Goal: Contribute content: Contribute content

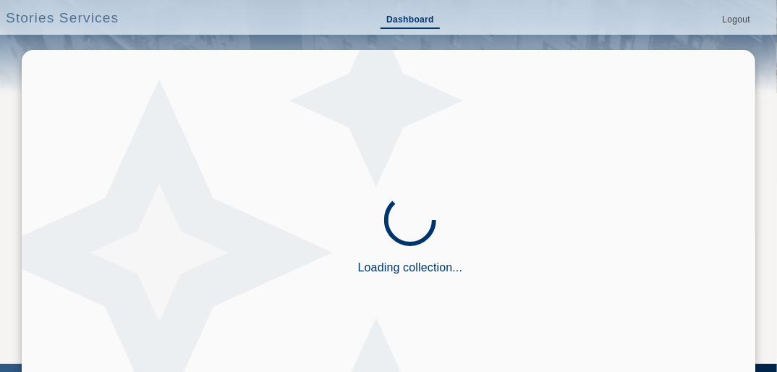
click at [403, 16] on link "Dashboard" at bounding box center [410, 20] width 59 height 17
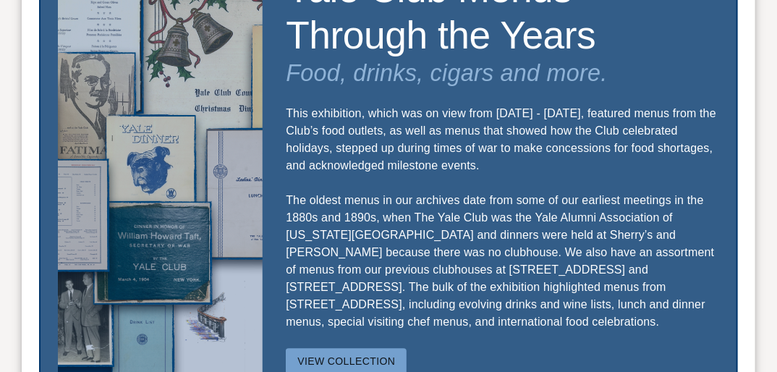
scroll to position [1089, 0]
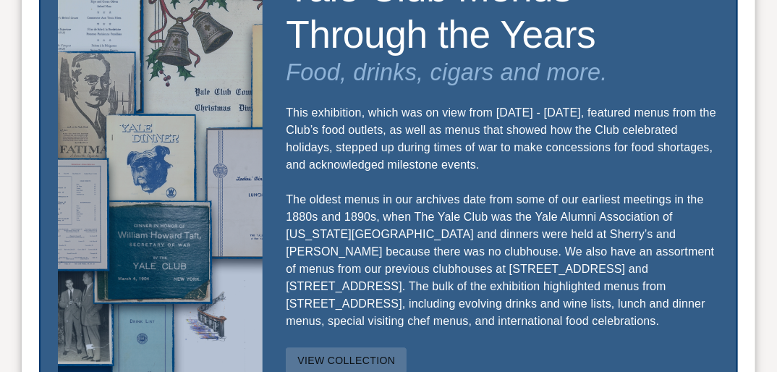
click at [352, 347] on button "View Collection" at bounding box center [346, 360] width 121 height 27
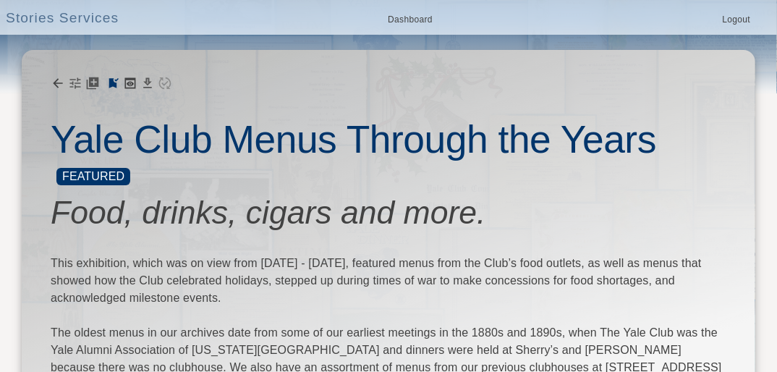
click at [654, 221] on h3 "Food, drinks, cigars and more." at bounding box center [389, 213] width 676 height 38
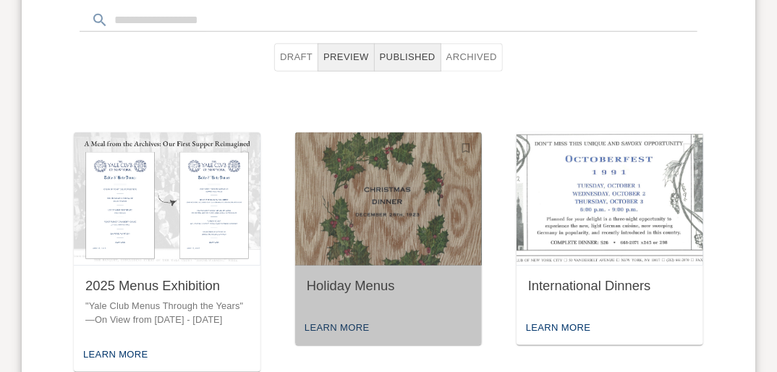
scroll to position [618, 0]
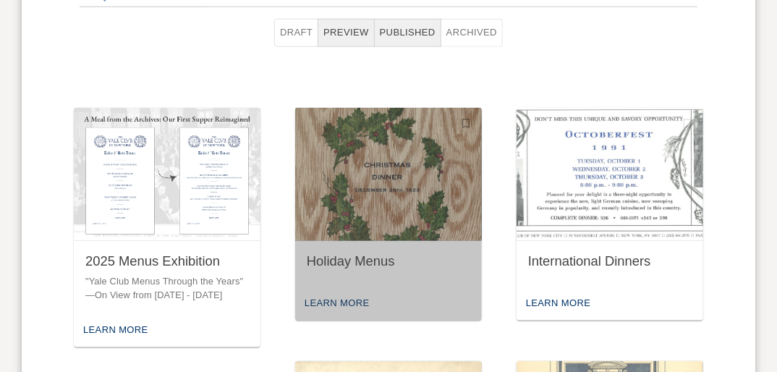
click at [394, 187] on img "button" at bounding box center [388, 174] width 187 height 133
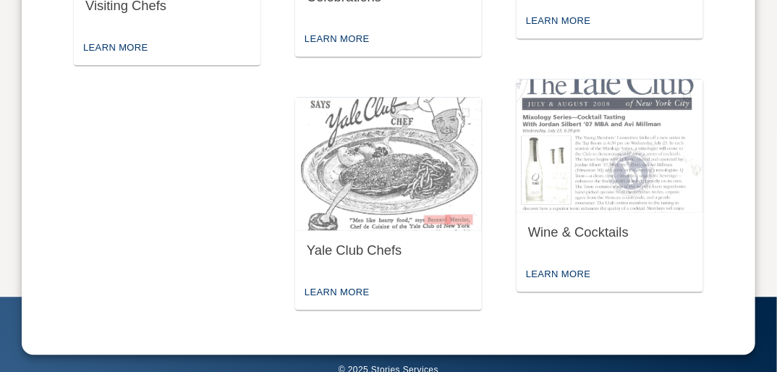
scroll to position [1158, 0]
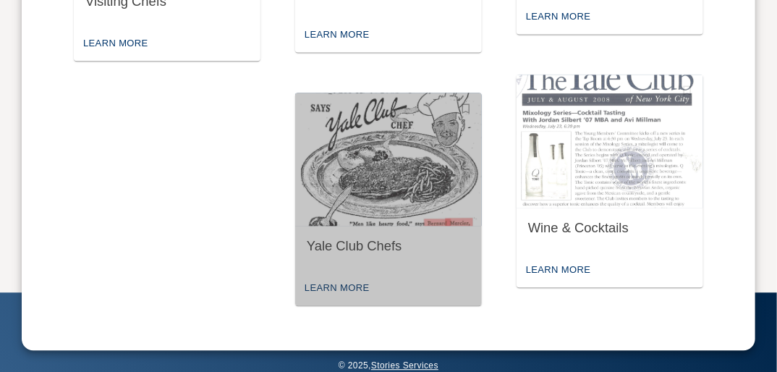
click at [360, 249] on div "Yale Club Chefs" at bounding box center [389, 246] width 164 height 18
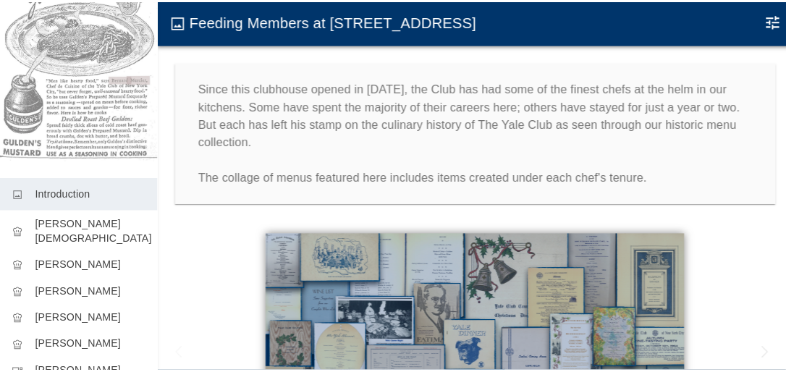
scroll to position [164, 0]
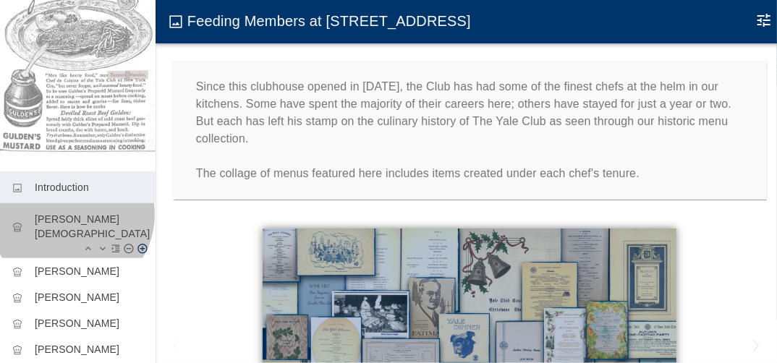
click at [72, 212] on p "Auguste Gay" at bounding box center [89, 226] width 109 height 29
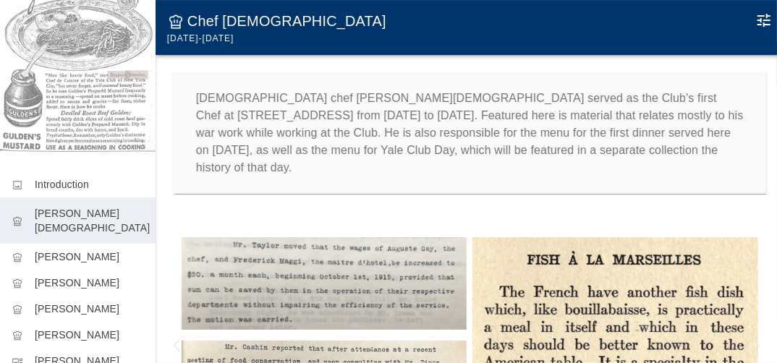
click at [764, 20] on icon "Edit Moment" at bounding box center [764, 20] width 17 height 17
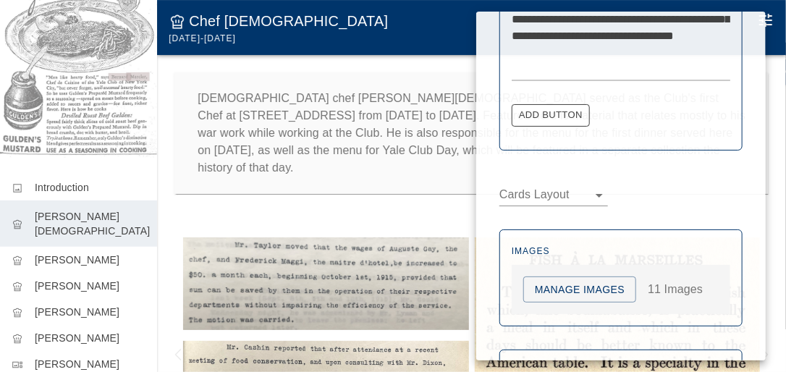
scroll to position [675, 0]
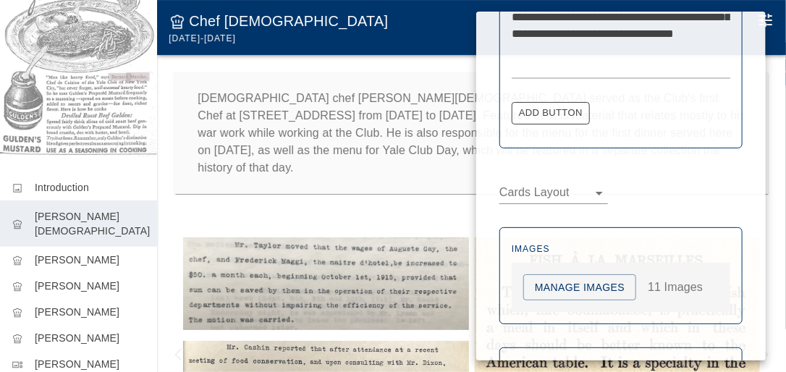
drag, startPoint x: 785, startPoint y: 303, endPoint x: 750, endPoint y: 286, distance: 39.5
click at [750, 286] on div "**********" at bounding box center [393, 186] width 786 height 372
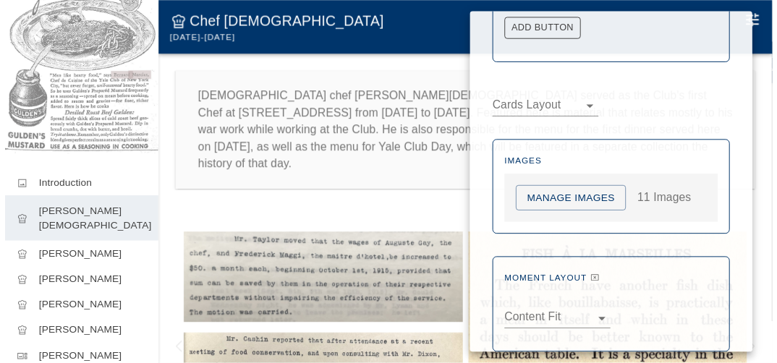
scroll to position [782, 0]
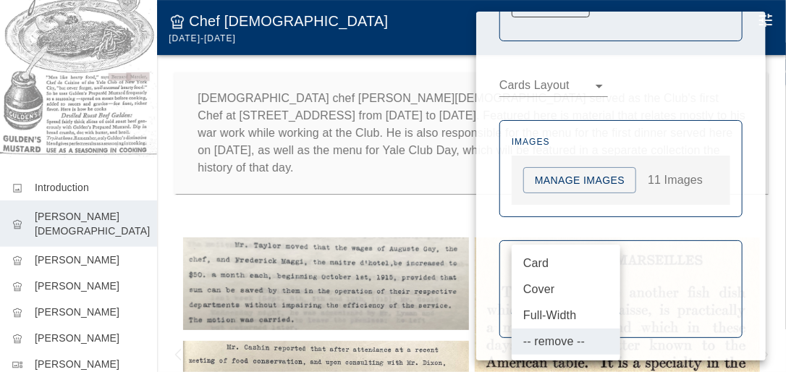
click at [614, 303] on body "Yale Club Chefs image Introduction chef_hat Auguste Gay chef_hat Charles Sicaul…" at bounding box center [393, 200] width 786 height 401
click at [541, 258] on li "Card" at bounding box center [566, 263] width 109 height 26
type input "****"
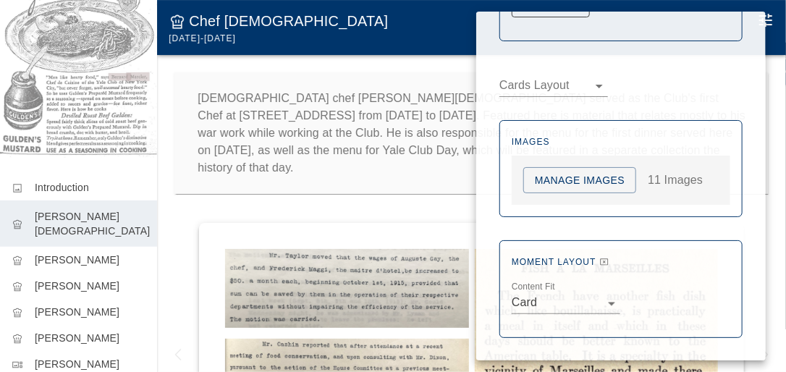
click at [368, 196] on div at bounding box center [393, 186] width 786 height 372
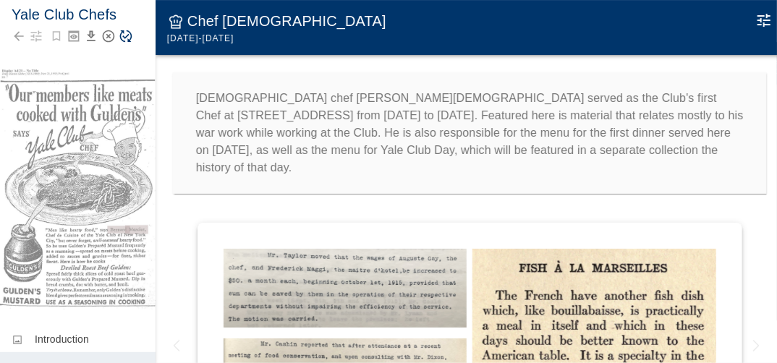
scroll to position [0, 0]
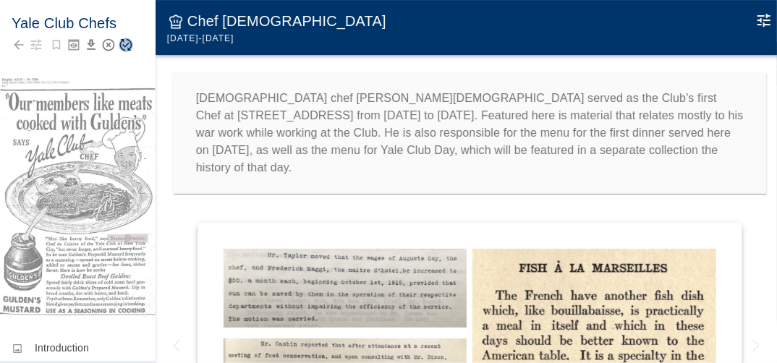
click at [124, 43] on icon "Save Story" at bounding box center [126, 45] width 14 height 14
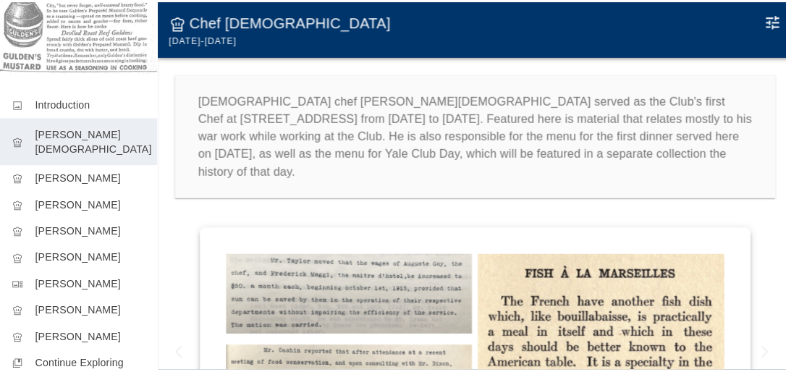
scroll to position [249, 0]
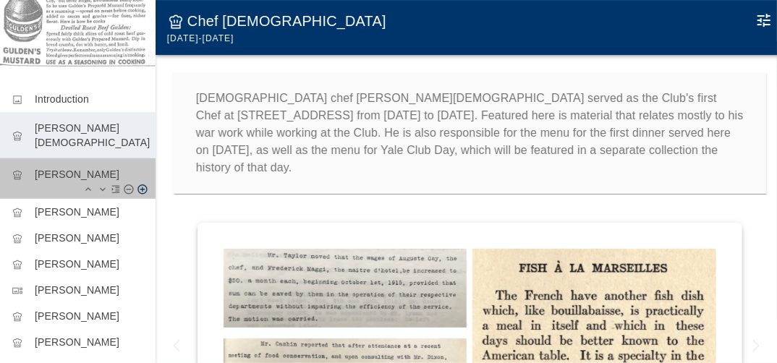
click at [90, 167] on p "Charles Sicault" at bounding box center [89, 174] width 109 height 14
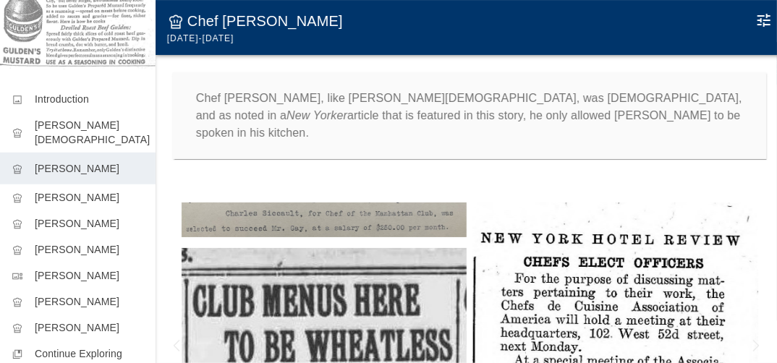
click at [767, 15] on icon "Edit Moment" at bounding box center [764, 20] width 17 height 17
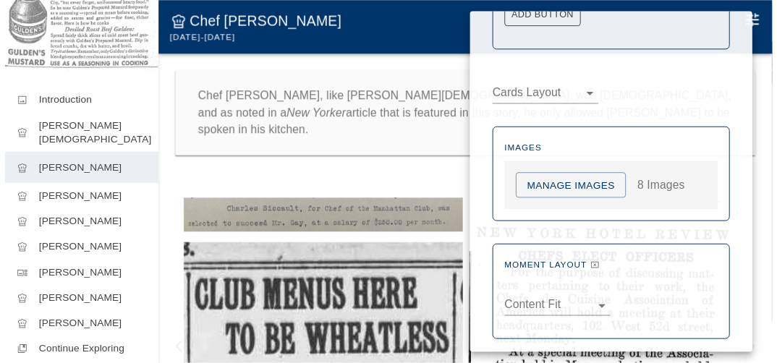
scroll to position [682, 0]
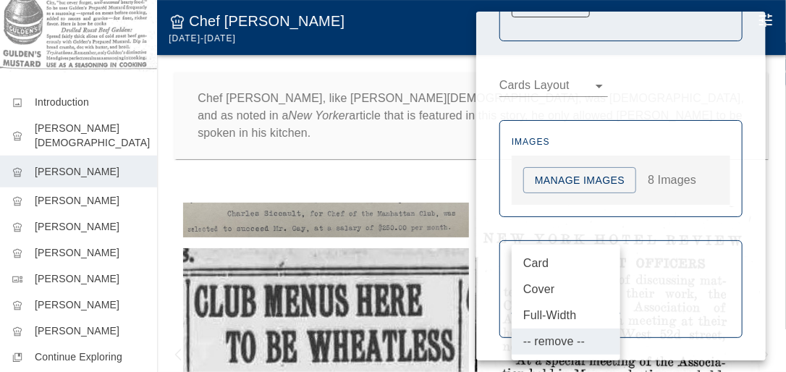
click at [609, 300] on body "Yale Club Chefs image Introduction chef_hat Auguste Gay chef_hat Charles Sicaul…" at bounding box center [393, 200] width 786 height 401
click at [541, 258] on li "Card" at bounding box center [566, 263] width 109 height 26
type input "****"
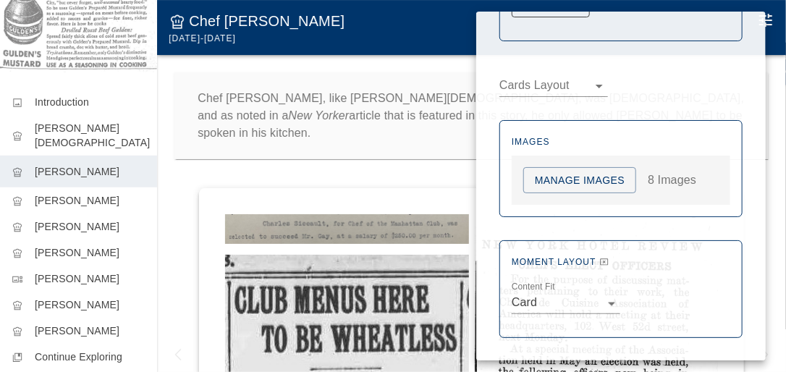
drag, startPoint x: 148, startPoint y: 167, endPoint x: 153, endPoint y: 133, distance: 34.4
click at [153, 133] on div at bounding box center [393, 186] width 786 height 372
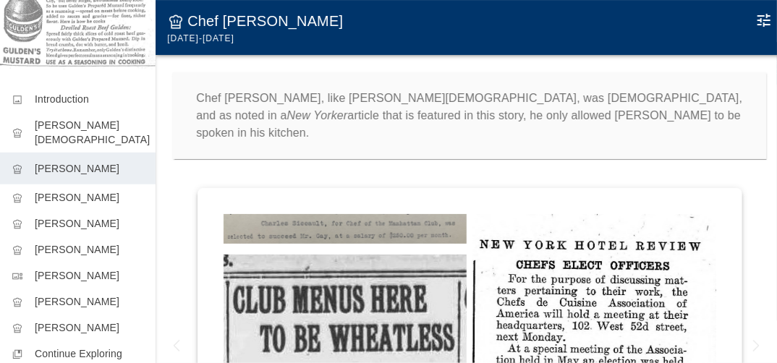
click at [170, 177] on div at bounding box center [470, 300] width 629 height 247
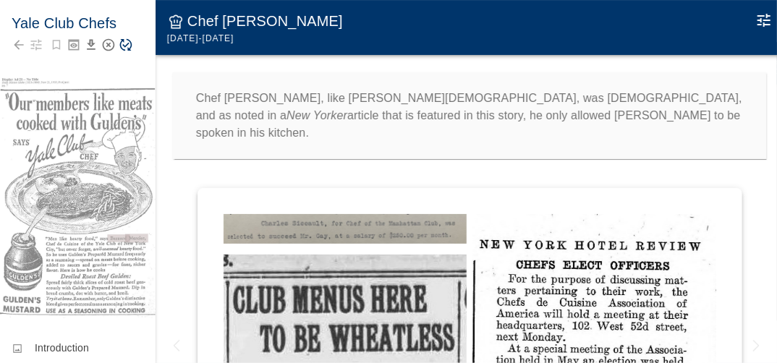
click at [124, 41] on icon "Save Story" at bounding box center [126, 45] width 14 height 14
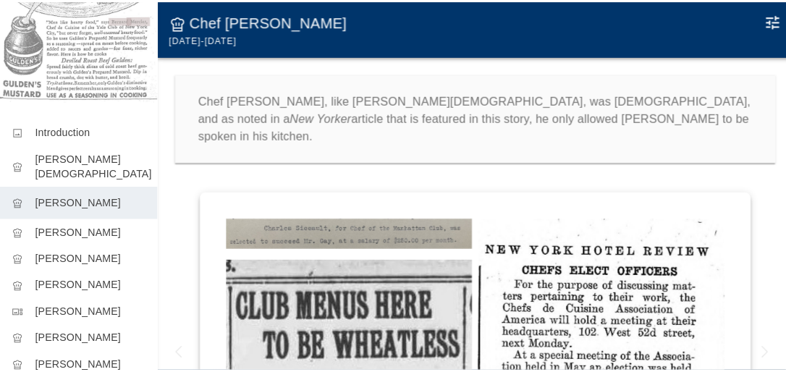
scroll to position [222, 0]
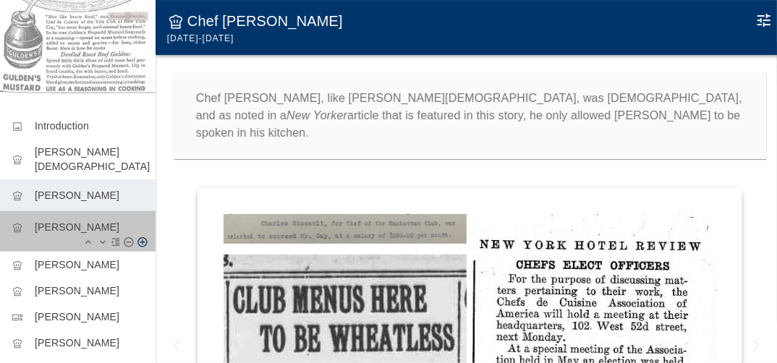
click at [91, 220] on p "Frederick G. Posselt" at bounding box center [89, 227] width 109 height 14
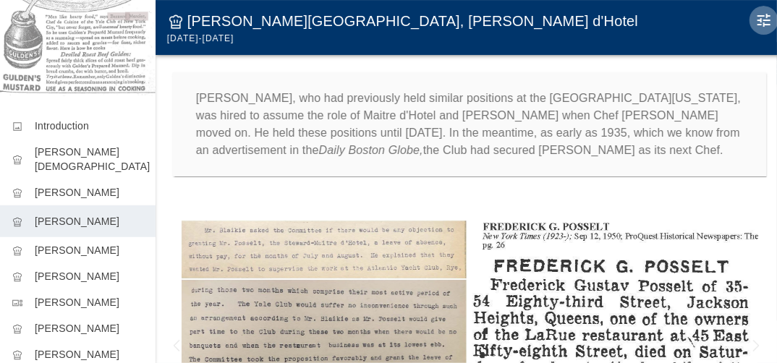
click at [769, 20] on icon "Edit Moment" at bounding box center [764, 20] width 13 height 13
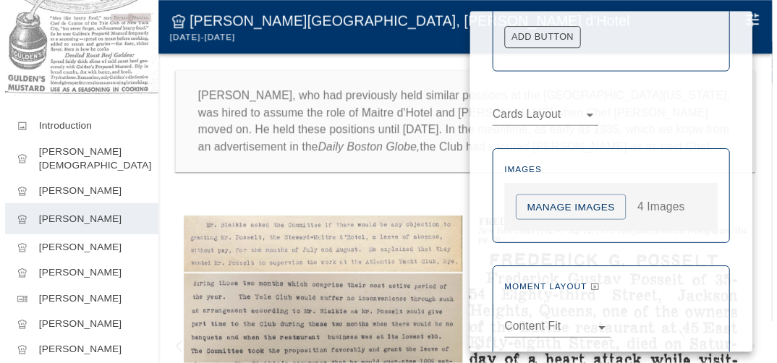
scroll to position [782, 0]
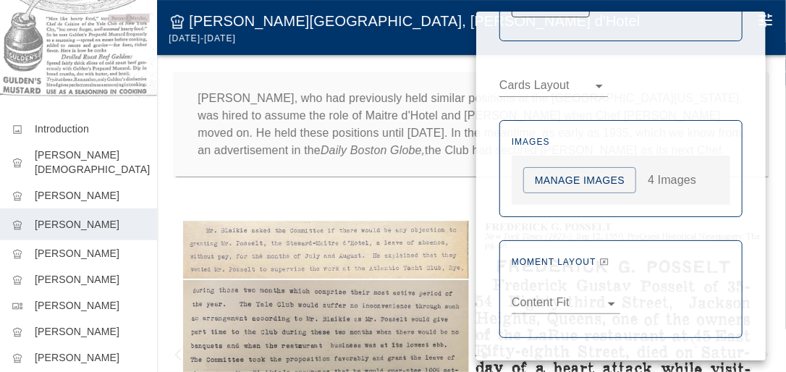
click at [612, 302] on body "Yale Club Chefs image Introduction chef_hat Auguste Gay chef_hat Charles Sicaul…" at bounding box center [393, 200] width 786 height 401
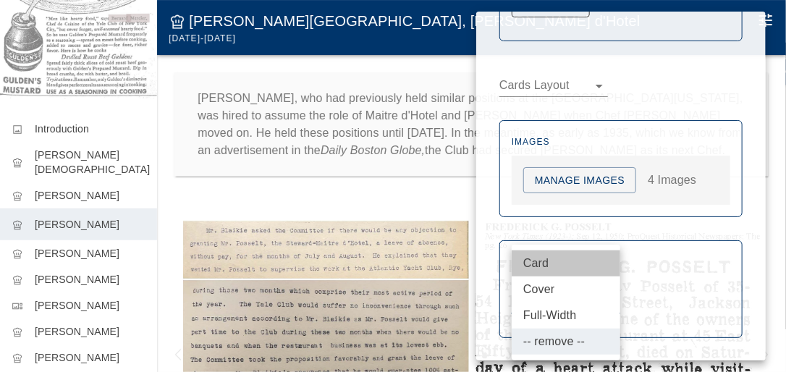
click at [541, 260] on li "Card" at bounding box center [566, 263] width 109 height 26
type input "****"
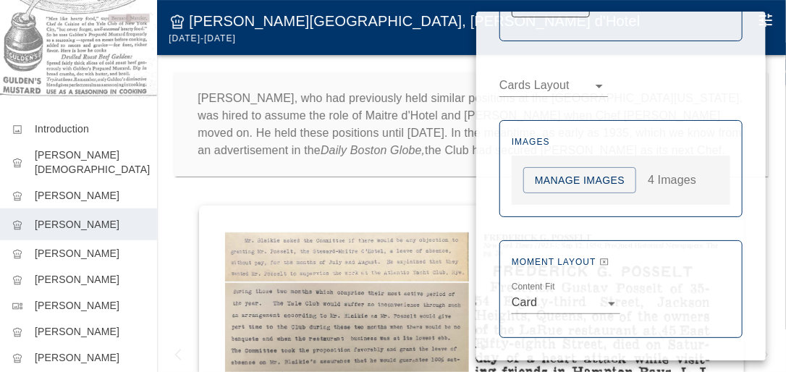
click at [182, 196] on div at bounding box center [393, 186] width 786 height 372
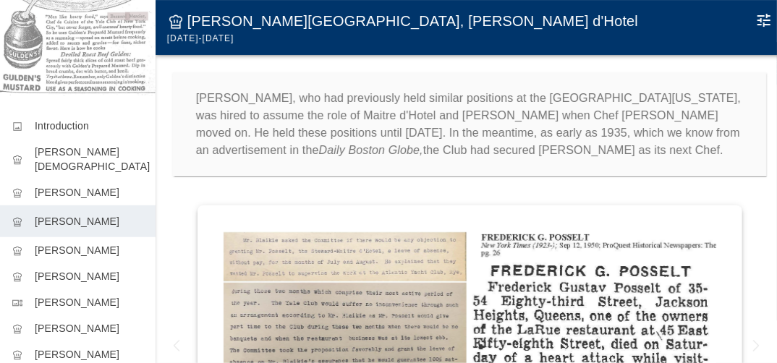
scroll to position [0, 0]
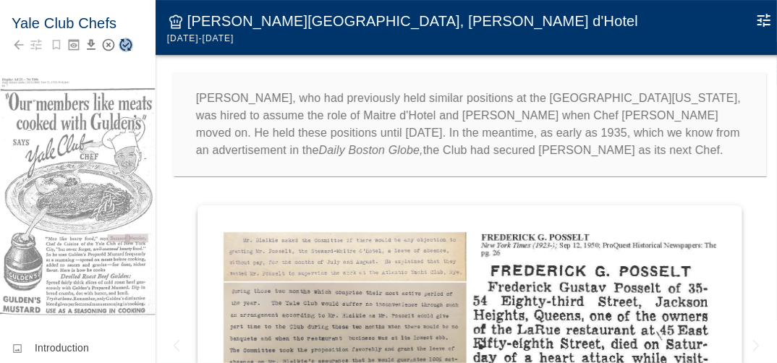
click at [124, 43] on icon "Save Story" at bounding box center [126, 45] width 14 height 14
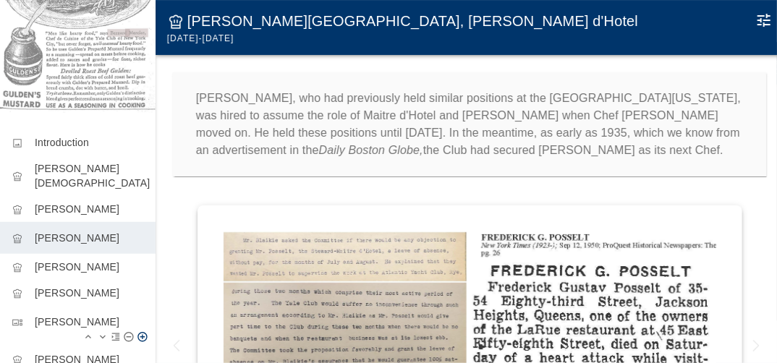
scroll to position [208, 0]
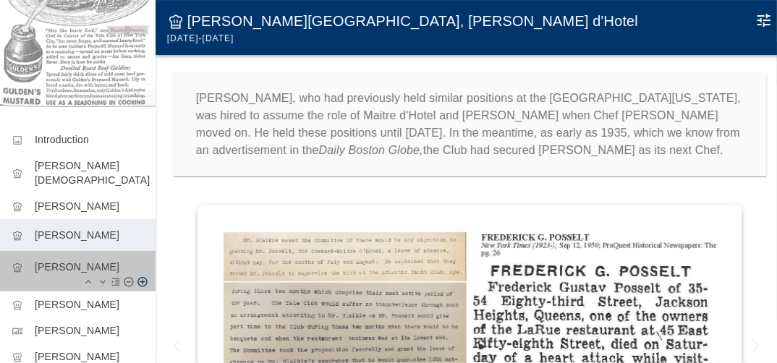
click at [83, 260] on p "Bernard Mercier" at bounding box center [89, 267] width 109 height 14
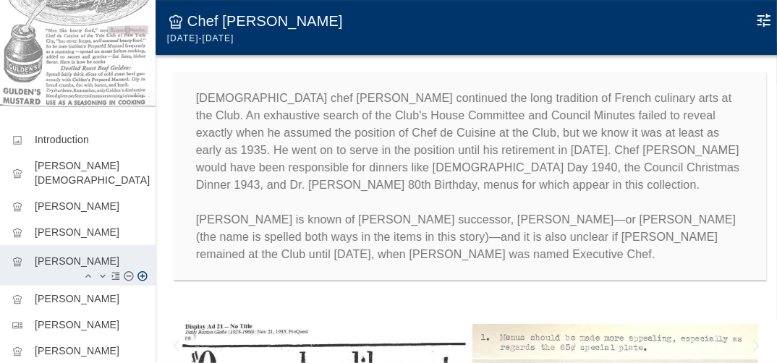
scroll to position [210, 0]
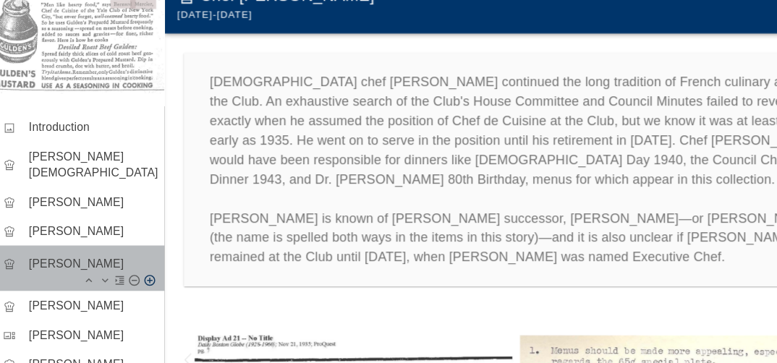
click at [129, 253] on p "Bernard Mercier" at bounding box center [89, 260] width 109 height 14
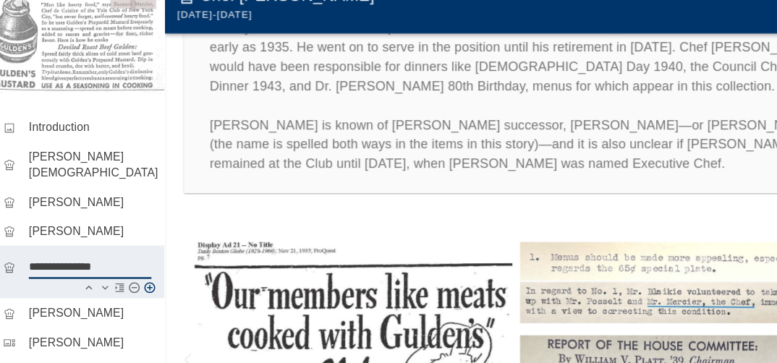
scroll to position [84, 0]
click at [596, 38] on div "chef_hat Chef Mercier 1935-1951" at bounding box center [470, 27] width 629 height 55
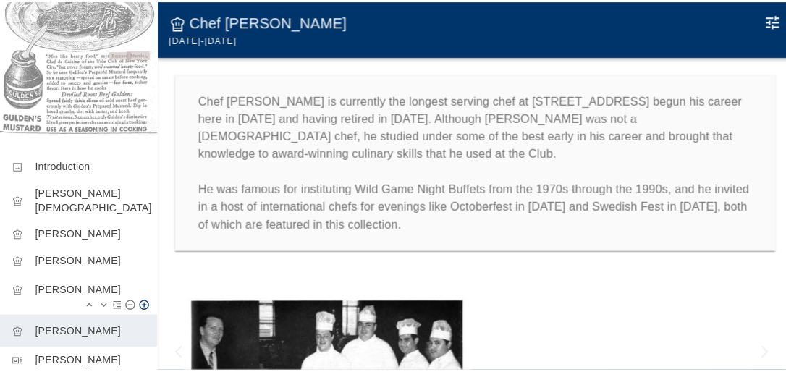
scroll to position [187, 0]
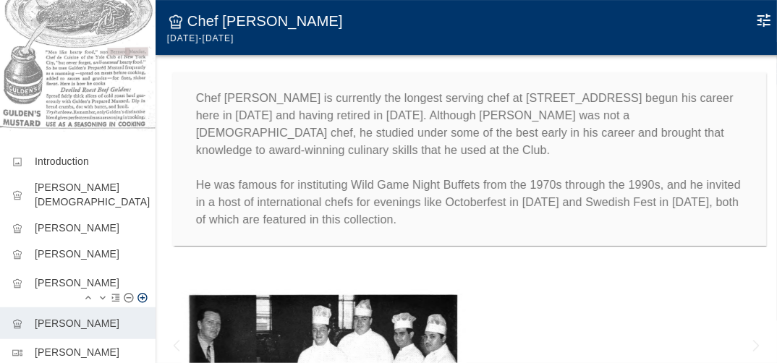
click at [81, 276] on p "Bernard Mercier" at bounding box center [89, 283] width 109 height 14
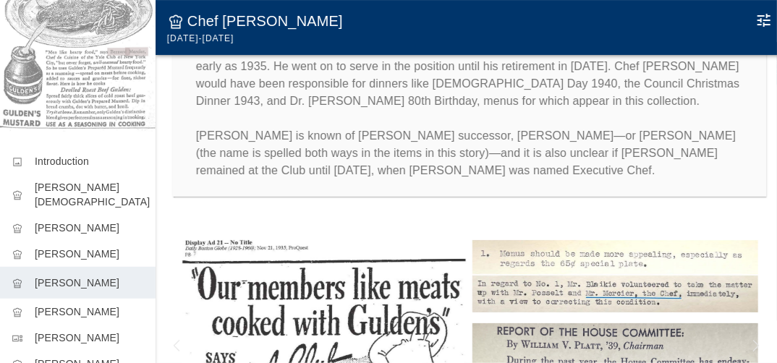
click at [764, 18] on icon "Edit Moment" at bounding box center [764, 20] width 13 height 13
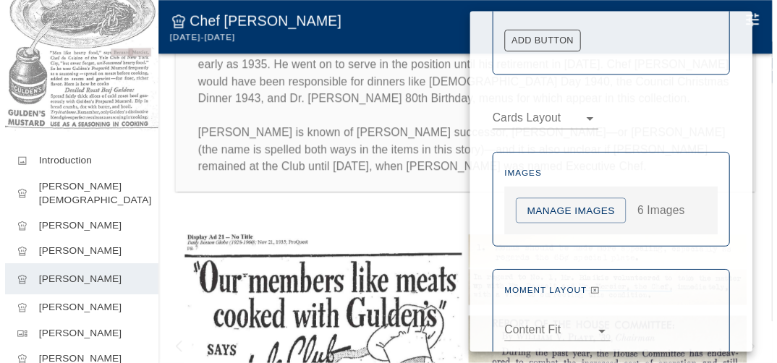
scroll to position [981, 0]
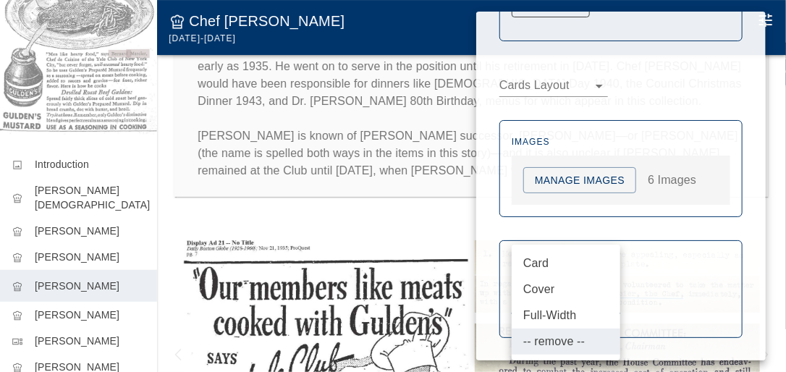
click at [599, 301] on body "Yale Club Chefs image Introduction chef_hat Auguste Gay chef_hat Charles Sicaul…" at bounding box center [393, 200] width 786 height 401
click at [536, 259] on li "Card" at bounding box center [566, 263] width 109 height 26
type input "****"
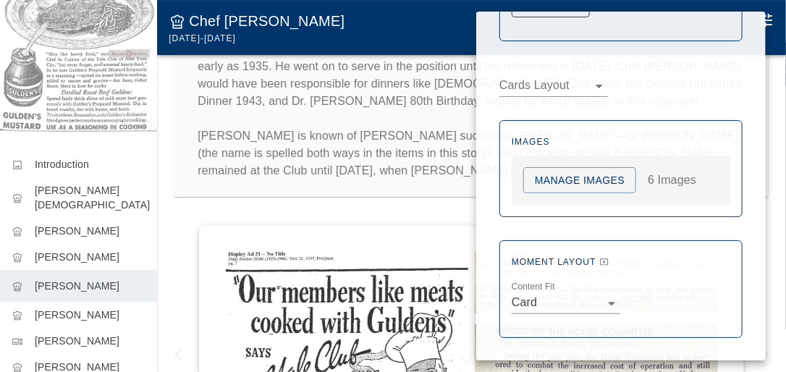
click at [182, 219] on div at bounding box center [393, 186] width 786 height 372
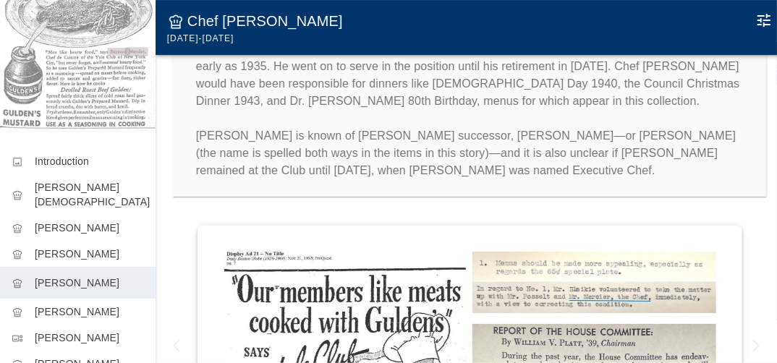
scroll to position [0, 0]
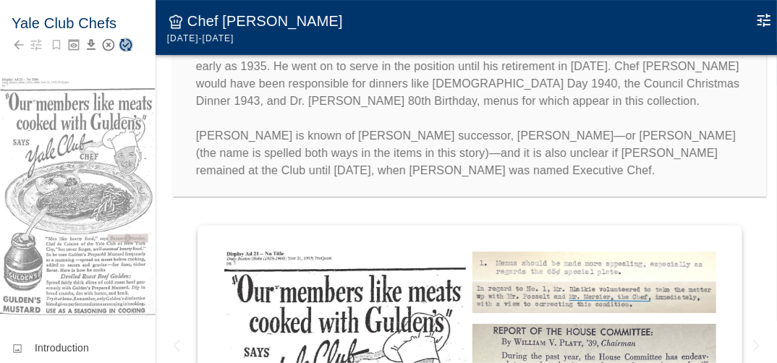
click at [124, 43] on icon "Save Story" at bounding box center [126, 45] width 14 height 14
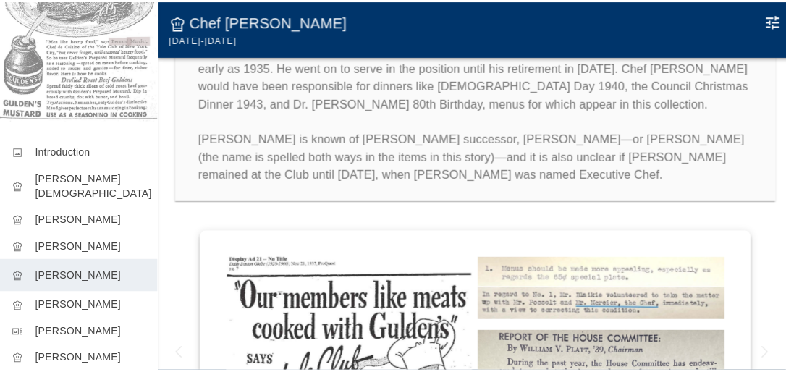
scroll to position [202, 0]
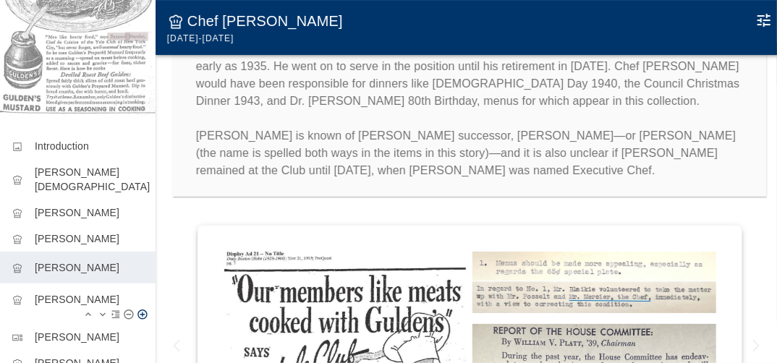
click at [81, 292] on p "Matthew Ryan" at bounding box center [89, 299] width 109 height 14
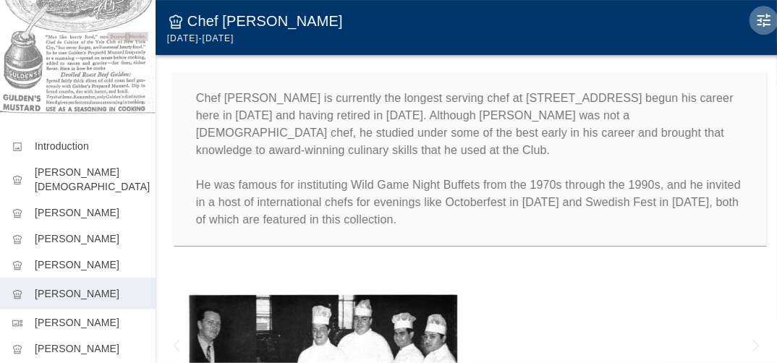
click at [770, 20] on icon "Edit Moment" at bounding box center [764, 20] width 13 height 13
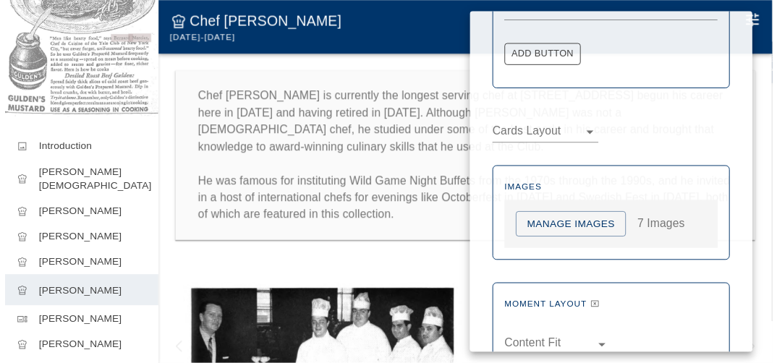
scroll to position [898, 0]
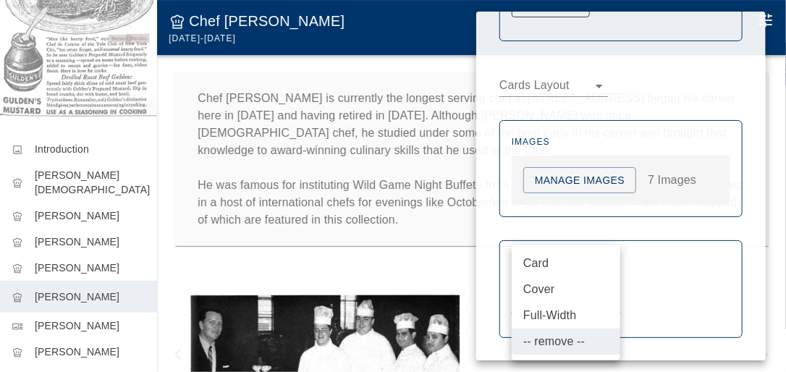
click at [608, 300] on body "Yale Club Chefs image Introduction chef_hat Auguste Gay chef_hat Charles Sicaul…" at bounding box center [393, 200] width 786 height 401
click at [544, 264] on li "Card" at bounding box center [566, 263] width 109 height 26
type input "****"
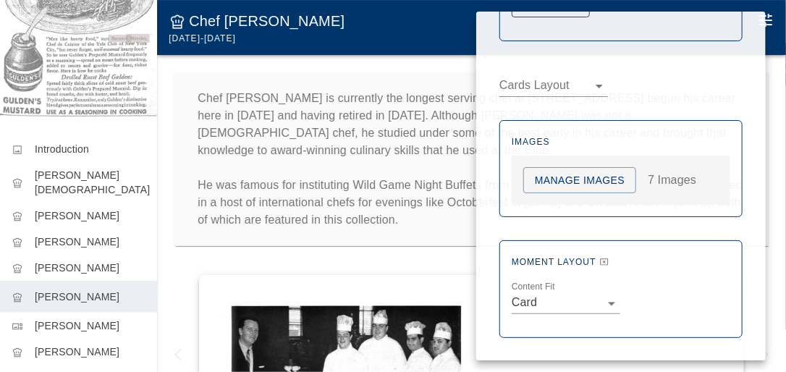
drag, startPoint x: 151, startPoint y: 193, endPoint x: 149, endPoint y: 124, distance: 68.1
click at [149, 124] on div at bounding box center [393, 186] width 786 height 372
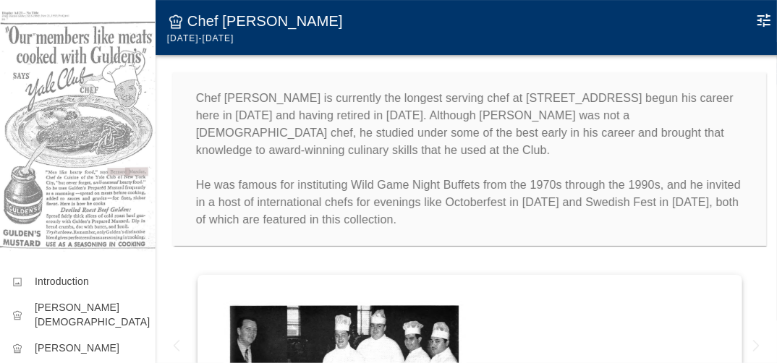
scroll to position [0, 0]
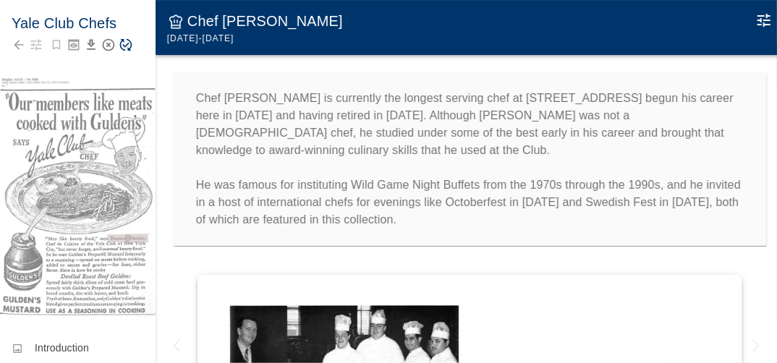
click at [122, 43] on icon "Save Story" at bounding box center [126, 45] width 14 height 14
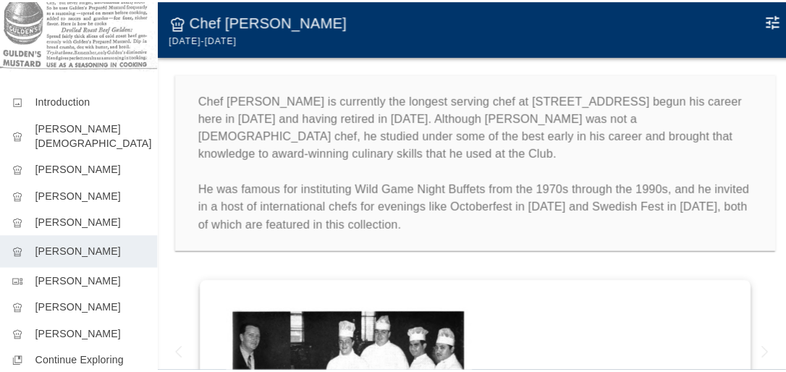
scroll to position [265, 0]
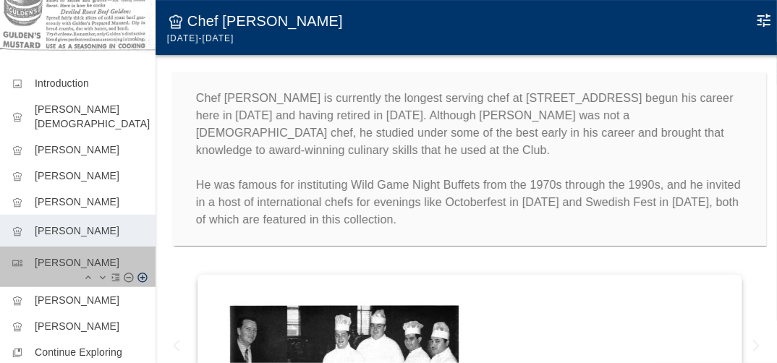
click at [89, 255] on p "Charles Kehrli" at bounding box center [89, 262] width 109 height 14
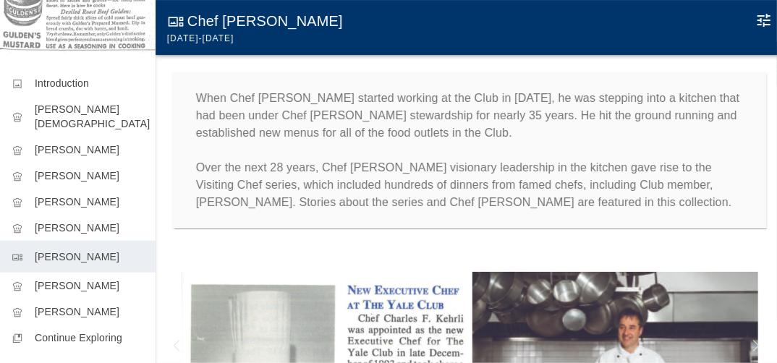
click at [761, 20] on icon "Edit Moment" at bounding box center [764, 20] width 13 height 13
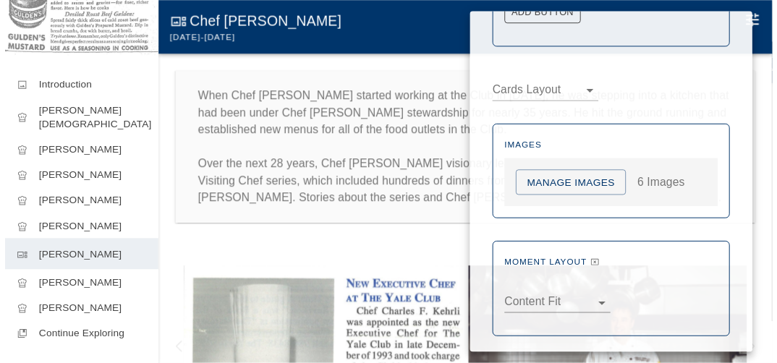
scroll to position [730, 0]
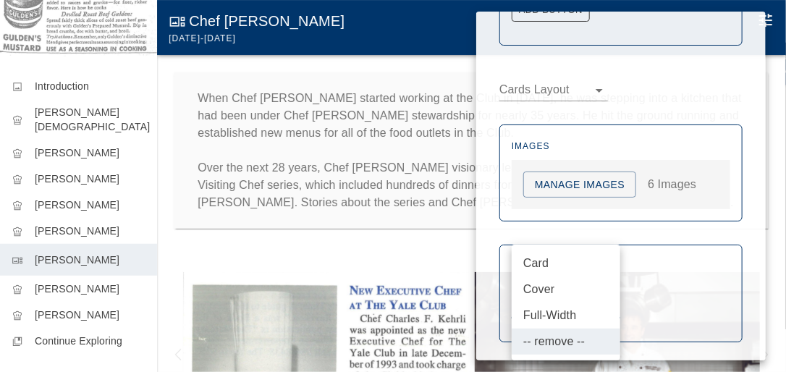
click at [585, 303] on body "Yale Club Chefs image Introduction chef_hat Auguste Gay chef_hat Charles Sicaul…" at bounding box center [393, 200] width 786 height 401
click at [542, 258] on li "Card" at bounding box center [566, 263] width 109 height 26
type input "****"
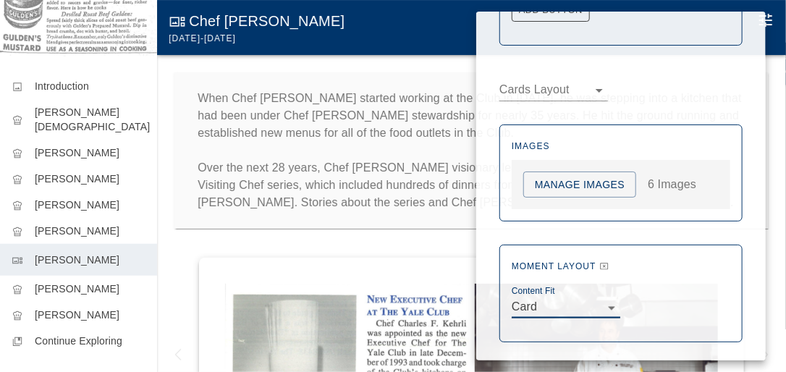
click at [190, 264] on div at bounding box center [393, 186] width 786 height 372
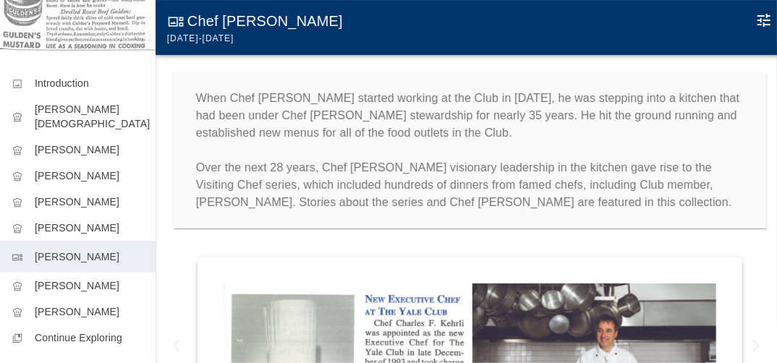
scroll to position [0, 0]
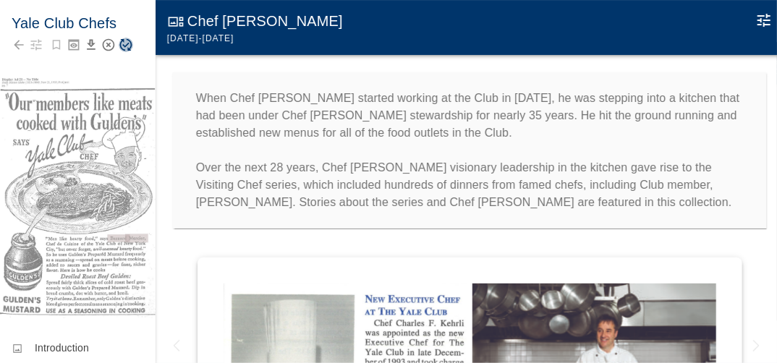
click at [122, 44] on icon "Save Story" at bounding box center [126, 45] width 14 height 14
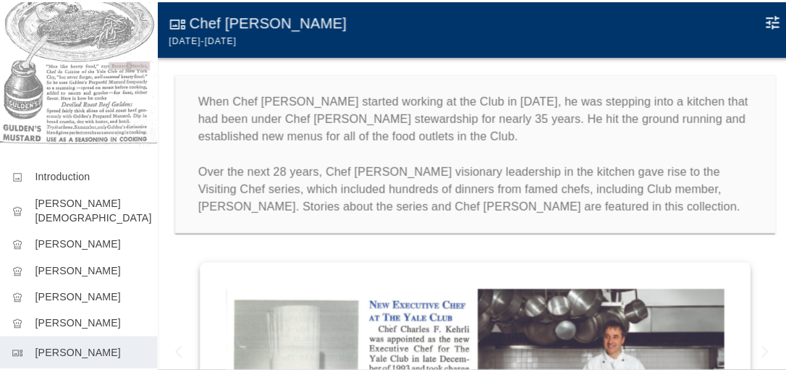
scroll to position [216, 0]
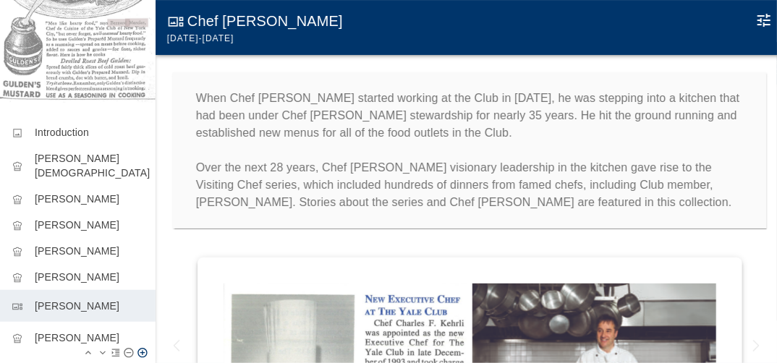
click at [78, 331] on p "John Johnson" at bounding box center [89, 338] width 109 height 14
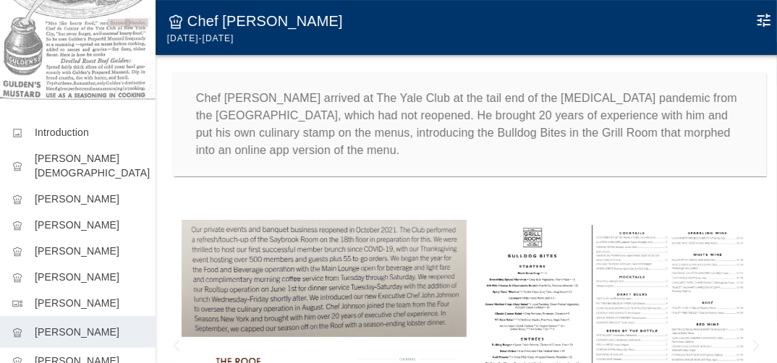
click at [767, 21] on icon "Edit Moment" at bounding box center [764, 20] width 17 height 17
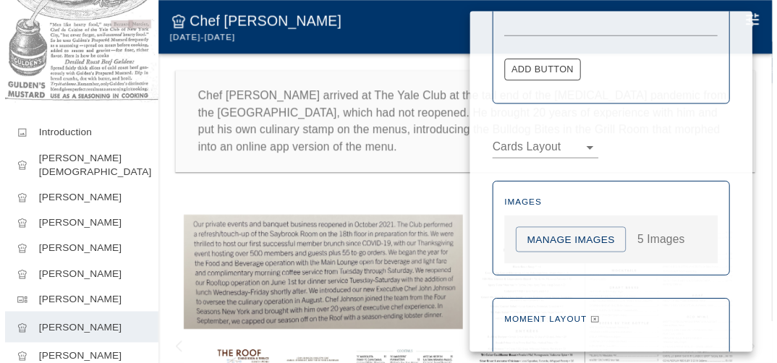
scroll to position [748, 0]
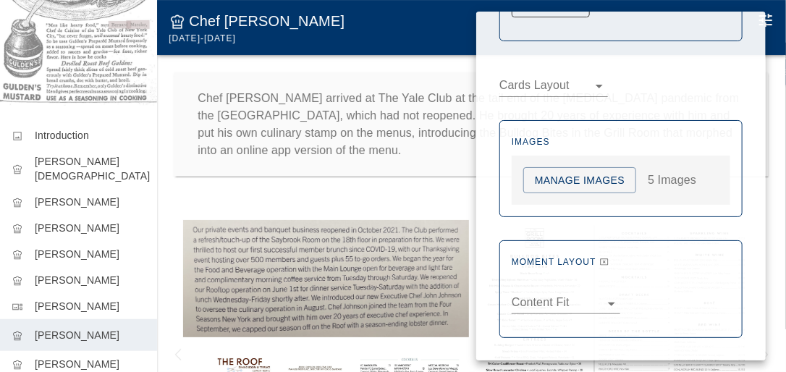
click at [609, 300] on body "Yale Club Chefs image Introduction chef_hat Auguste Gay chef_hat Charles Sicaul…" at bounding box center [393, 200] width 786 height 401
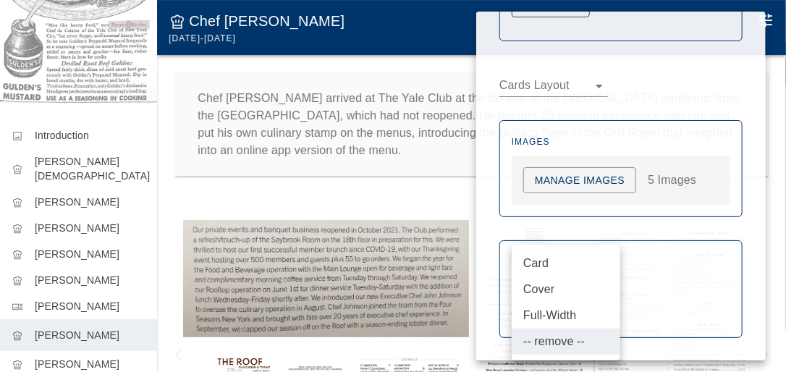
click at [541, 261] on li "Card" at bounding box center [566, 263] width 109 height 26
type input "****"
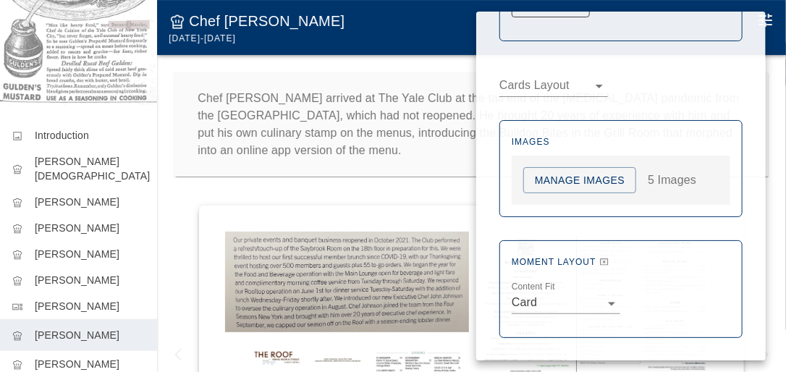
click at [223, 207] on div at bounding box center [393, 186] width 786 height 372
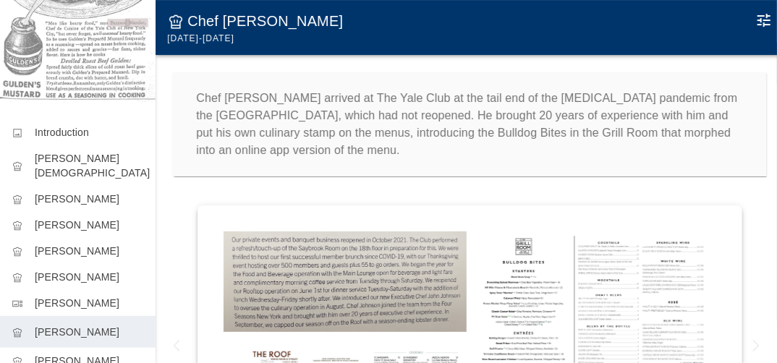
click at [174, 210] on div at bounding box center [470, 317] width 629 height 247
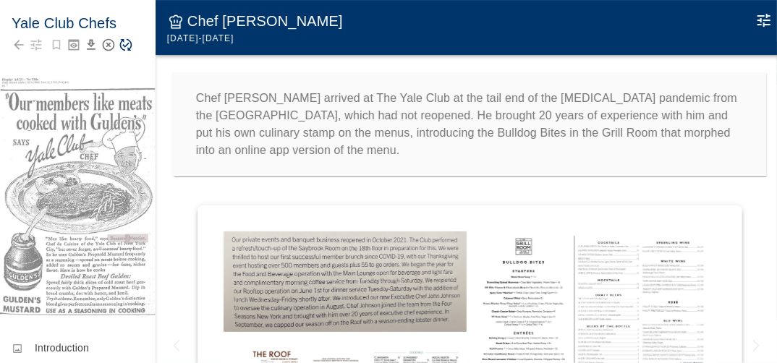
click at [123, 45] on icon "Save Story" at bounding box center [126, 45] width 12 height 12
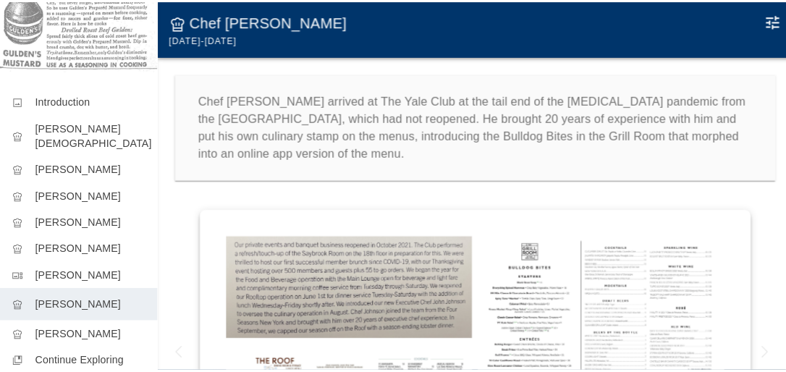
scroll to position [265, 0]
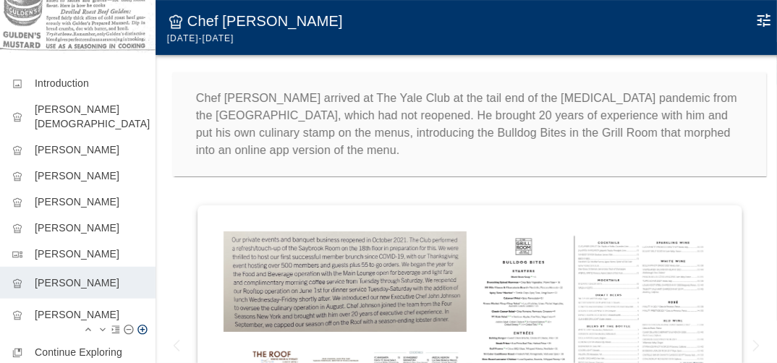
click at [81, 308] on p "Khaled Tabet" at bounding box center [89, 315] width 109 height 14
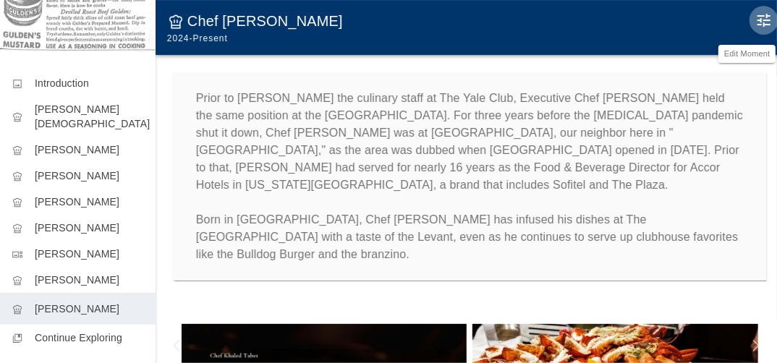
click at [764, 21] on icon "Edit Moment" at bounding box center [764, 20] width 17 height 17
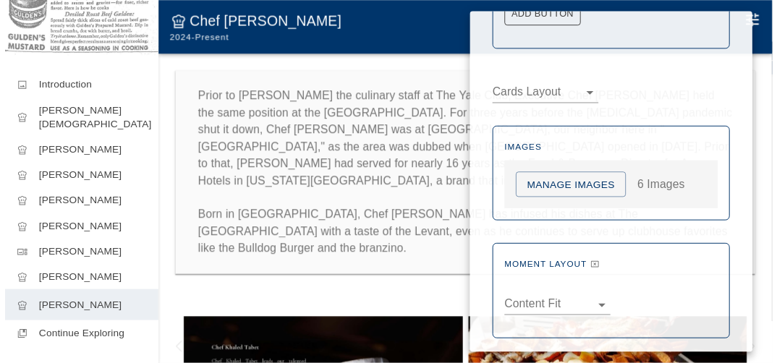
scroll to position [915, 0]
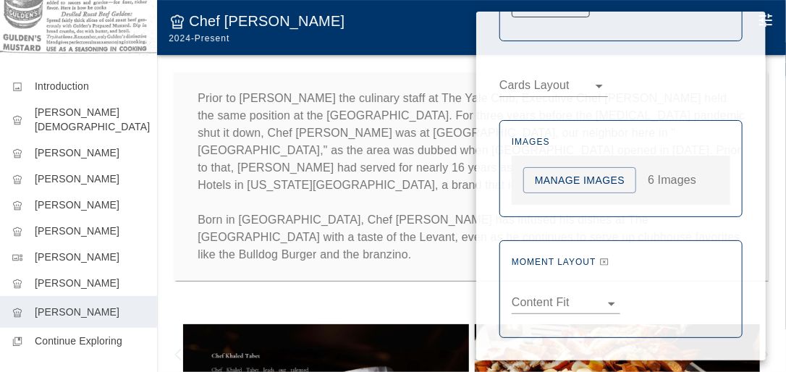
click at [604, 296] on body "Yale Club Chefs image Introduction chef_hat Auguste Gay chef_hat Charles Sicaul…" at bounding box center [393, 200] width 786 height 401
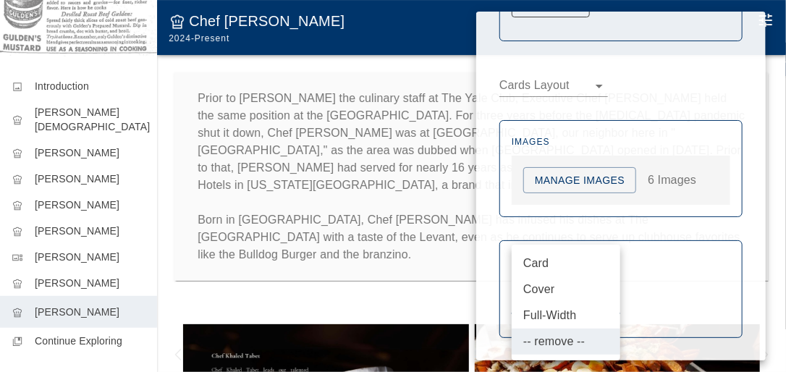
click at [547, 261] on li "Card" at bounding box center [566, 263] width 109 height 26
type input "****"
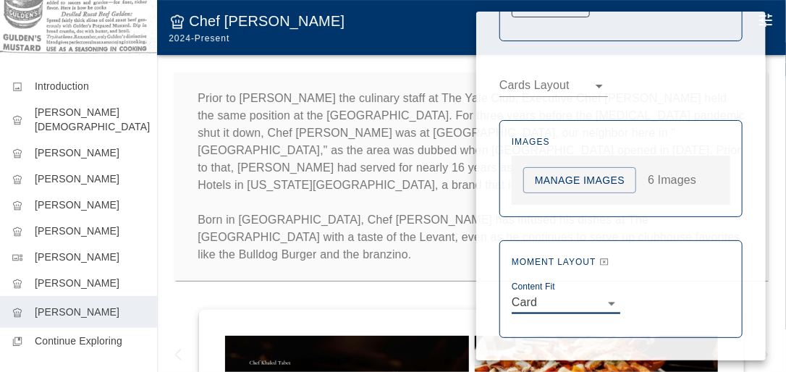
click at [417, 276] on div at bounding box center [393, 186] width 786 height 372
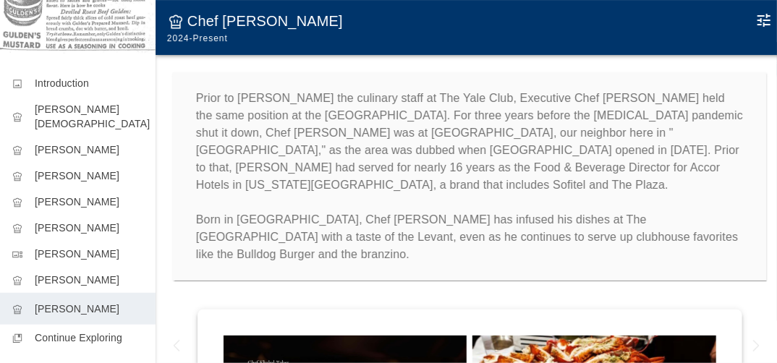
scroll to position [0, 0]
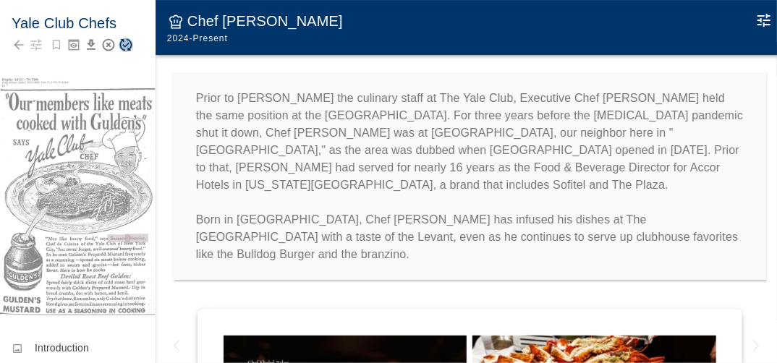
click at [122, 44] on icon "Save Story" at bounding box center [126, 45] width 14 height 14
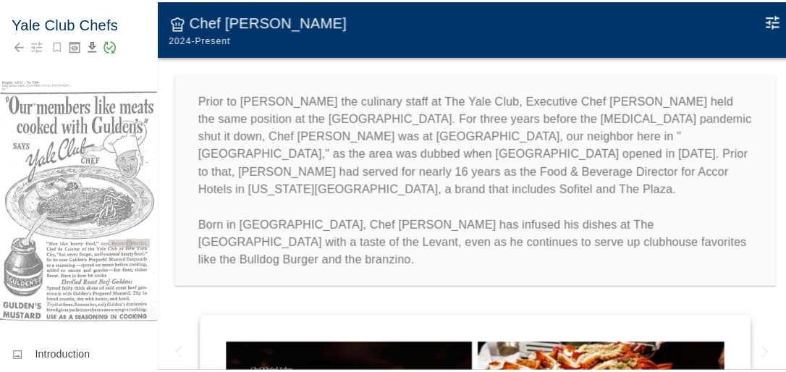
scroll to position [265, 0]
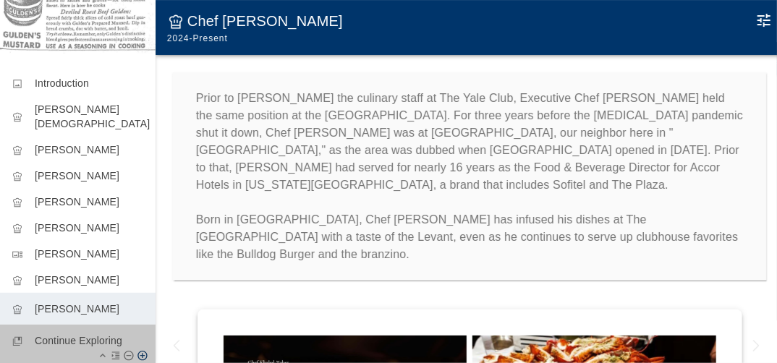
click at [98, 334] on p "Continue Exploring" at bounding box center [89, 341] width 109 height 14
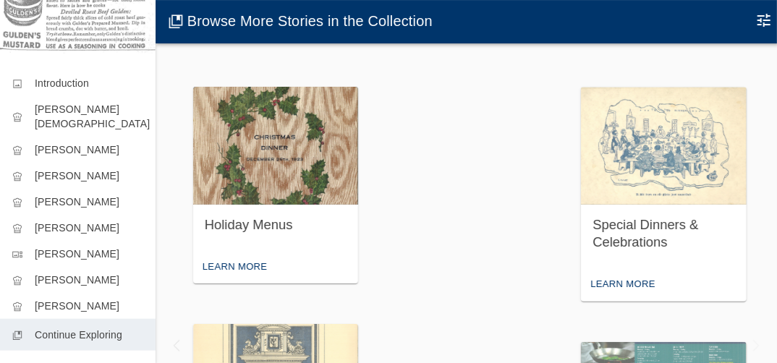
click at [288, 151] on img "button" at bounding box center [275, 146] width 165 height 118
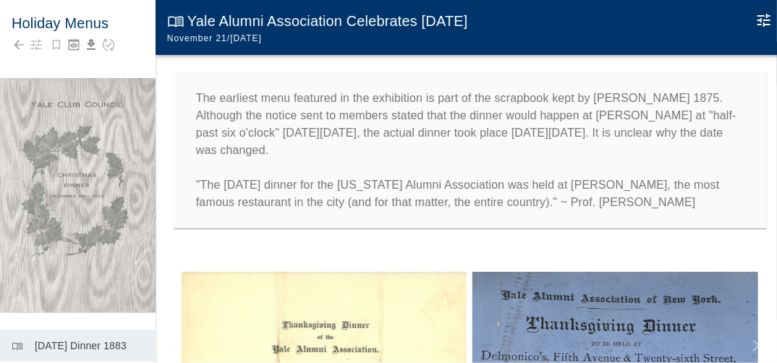
click at [767, 20] on icon "Edit Moment" at bounding box center [764, 20] width 13 height 13
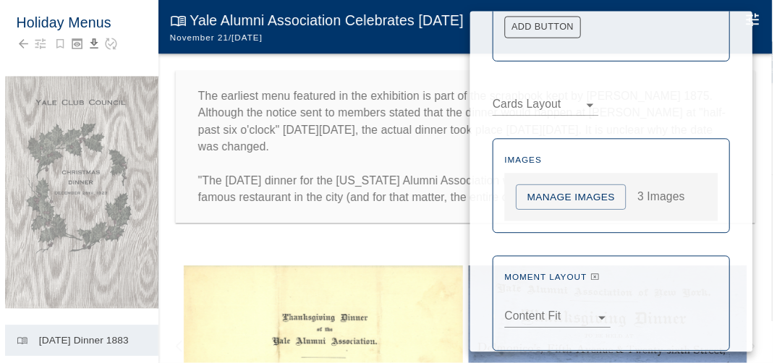
scroll to position [866, 0]
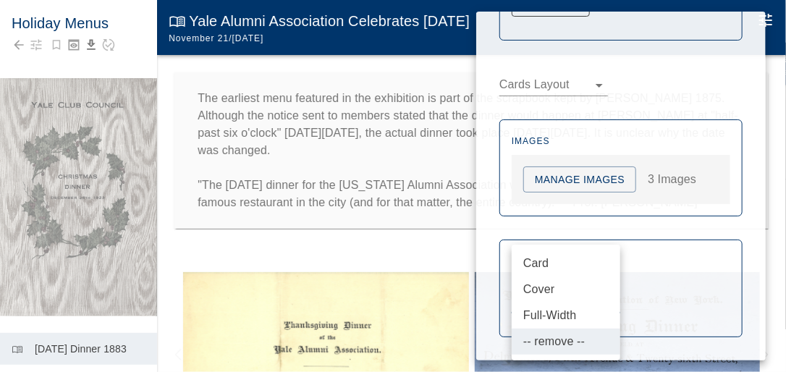
click at [607, 304] on body "Holiday Menus menu_book Thanksgiving Dinner 1883 mode_cool Yale Club Council Ch…" at bounding box center [393, 200] width 786 height 401
click at [542, 261] on li "Card" at bounding box center [566, 263] width 109 height 26
type input "****"
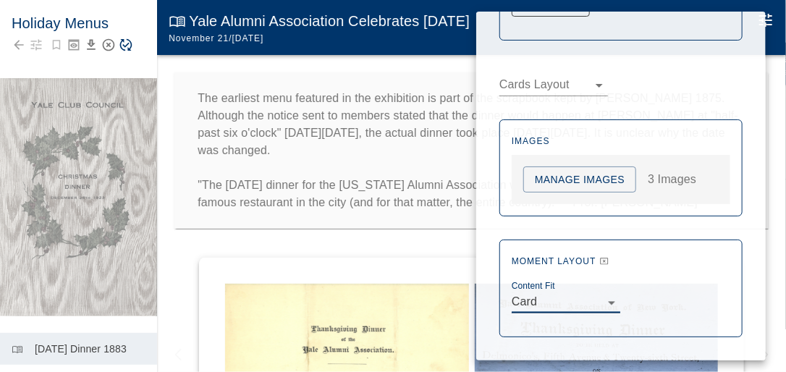
click at [237, 246] on div at bounding box center [393, 186] width 786 height 372
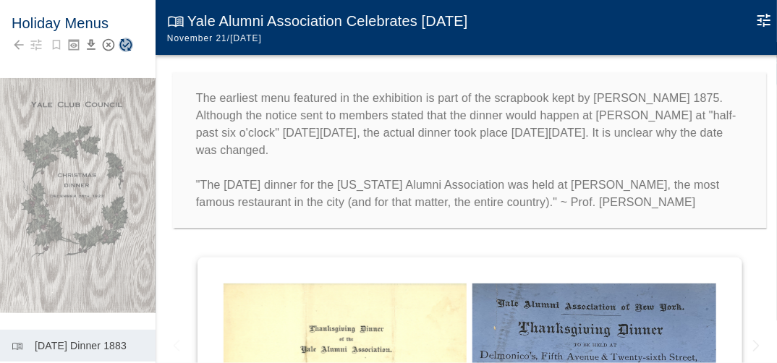
click at [126, 40] on icon "Save Story" at bounding box center [126, 45] width 14 height 14
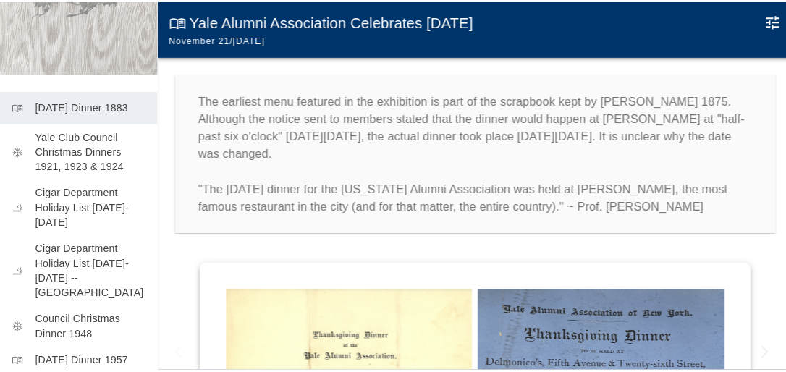
scroll to position [242, 0]
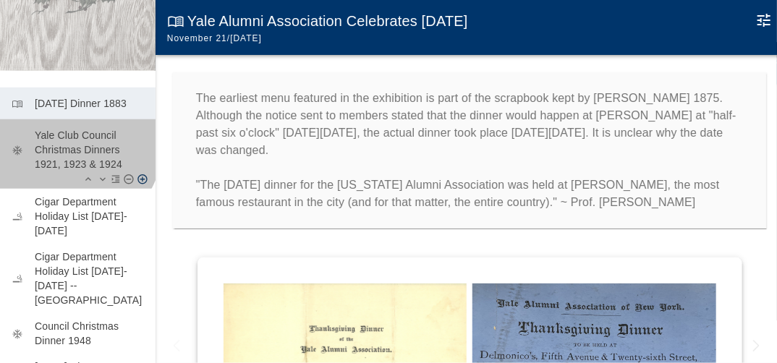
click at [75, 151] on p "Yale Club Council Christmas Dinners 1921, 1923 & 1924" at bounding box center [89, 149] width 109 height 43
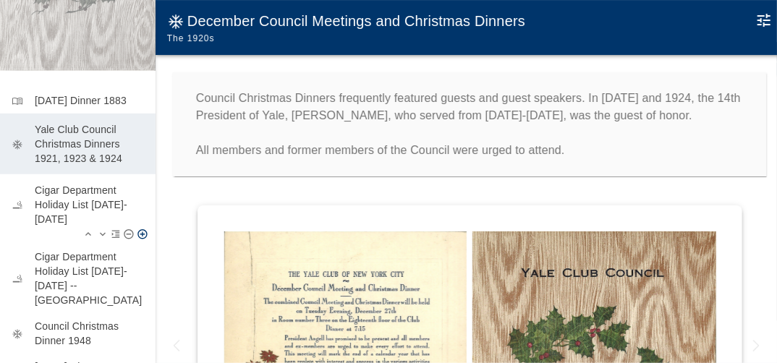
click at [94, 201] on p "Cigar Department Holiday List 1935-1936" at bounding box center [89, 204] width 109 height 43
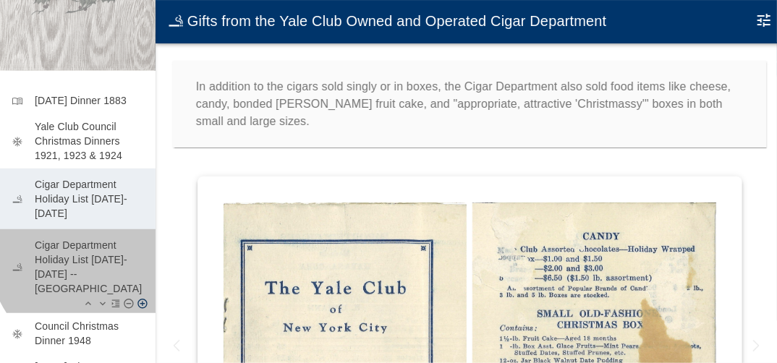
click at [101, 255] on p "Cigar Department Holiday List 1935-1936 -- Brochure" at bounding box center [89, 267] width 109 height 58
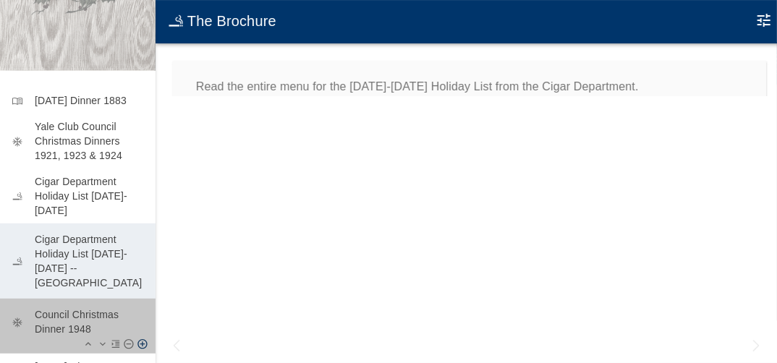
click at [91, 308] on p "Council Christmas Dinner 1948" at bounding box center [89, 322] width 109 height 29
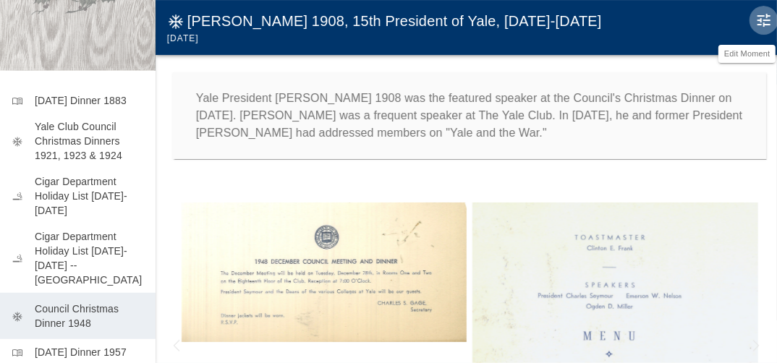
click at [769, 21] on icon "Edit Moment" at bounding box center [764, 20] width 17 height 17
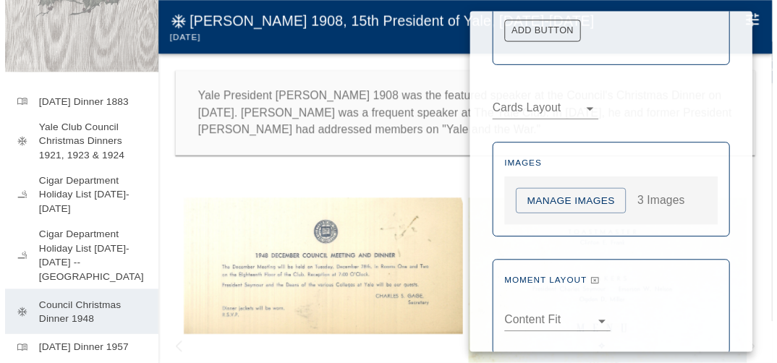
scroll to position [748, 0]
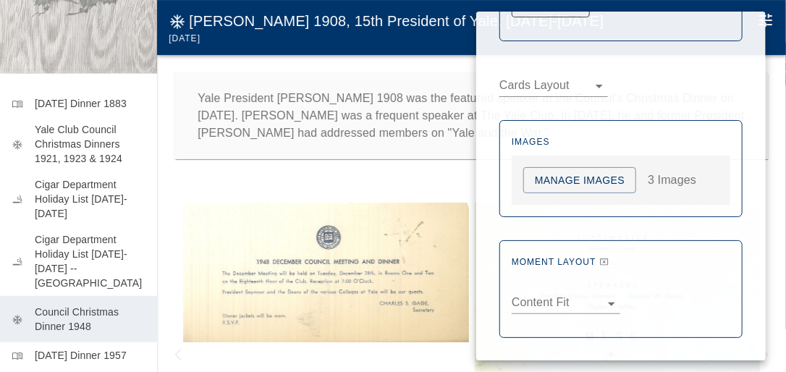
click at [607, 301] on body "Holiday Menus menu_book Thanksgiving Dinner 1883 mode_cool Yale Club Council Ch…" at bounding box center [393, 200] width 786 height 401
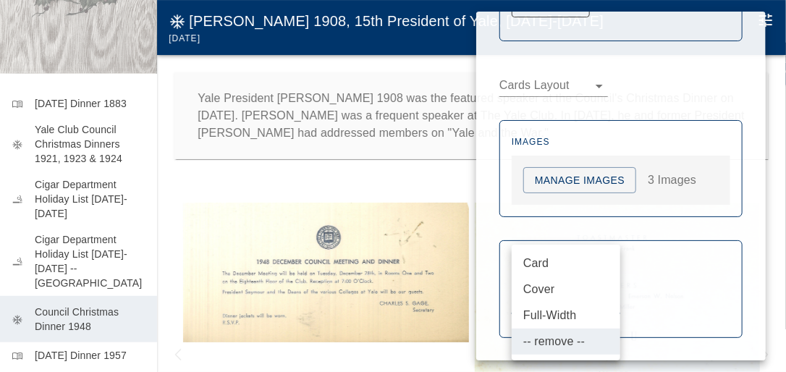
click at [543, 261] on li "Card" at bounding box center [566, 263] width 109 height 26
type input "****"
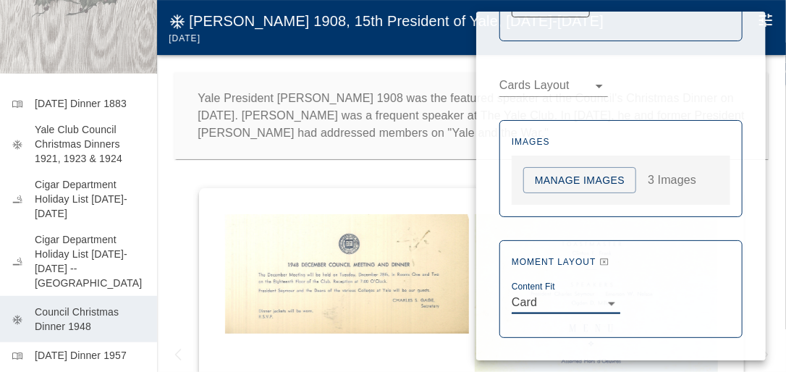
click at [177, 193] on div at bounding box center [393, 186] width 786 height 372
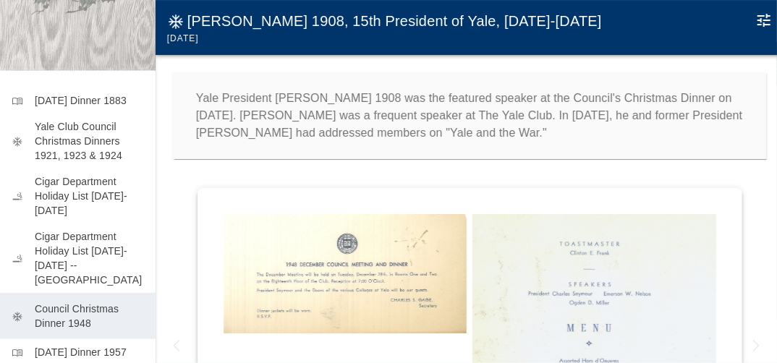
scroll to position [0, 0]
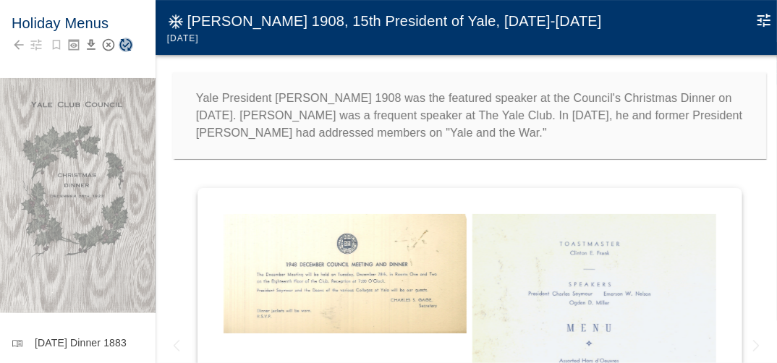
click at [128, 41] on icon "Save Story" at bounding box center [126, 45] width 14 height 14
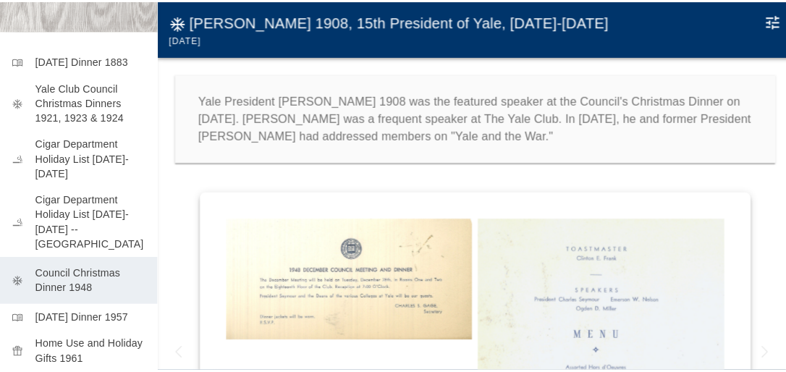
scroll to position [449, 0]
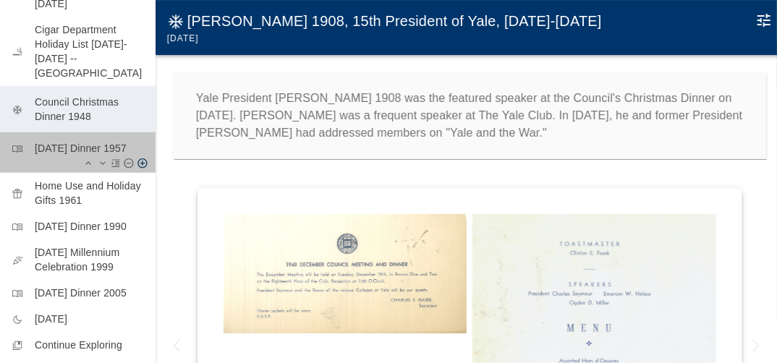
click at [80, 142] on p "Thanksgiving Dinner 1957" at bounding box center [89, 148] width 109 height 14
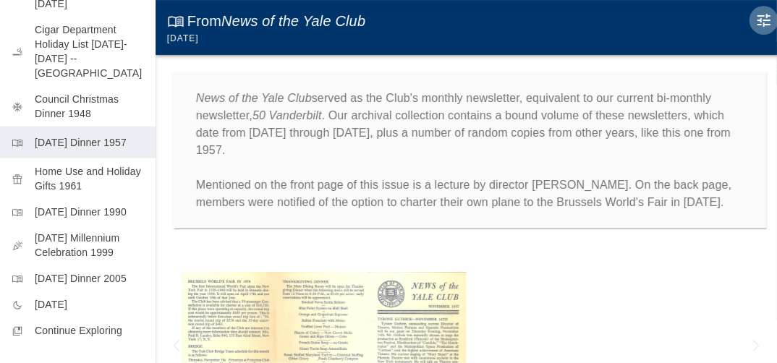
click at [766, 19] on icon "Edit Moment" at bounding box center [764, 20] width 17 height 17
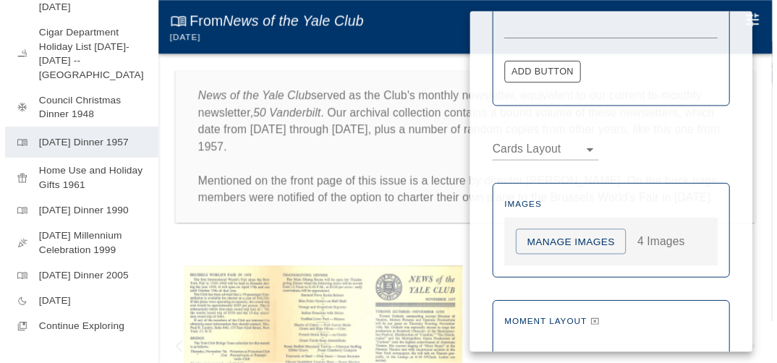
scroll to position [866, 0]
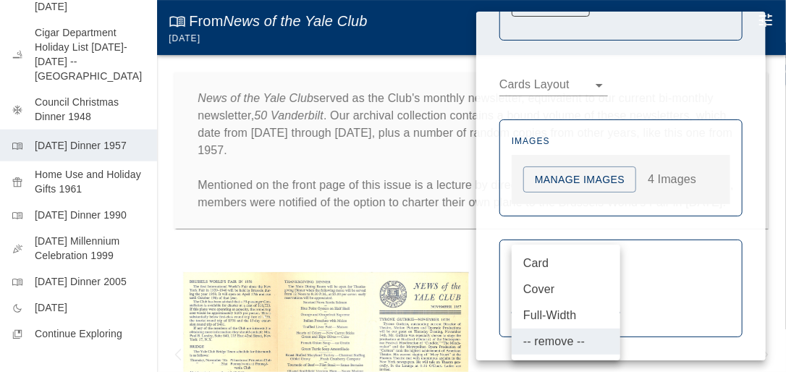
click at [562, 299] on body "Holiday Menus menu_book Thanksgiving Dinner 1883 mode_cool Yale Club Council Ch…" at bounding box center [393, 200] width 786 height 401
click at [542, 263] on li "Card" at bounding box center [566, 263] width 109 height 26
type input "****"
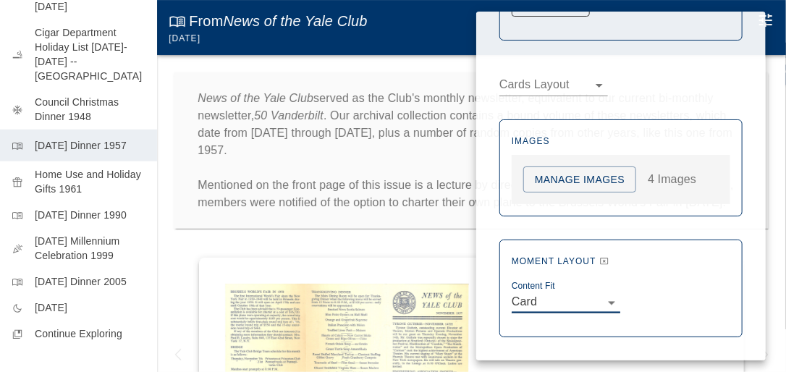
click at [236, 242] on div at bounding box center [393, 186] width 786 height 372
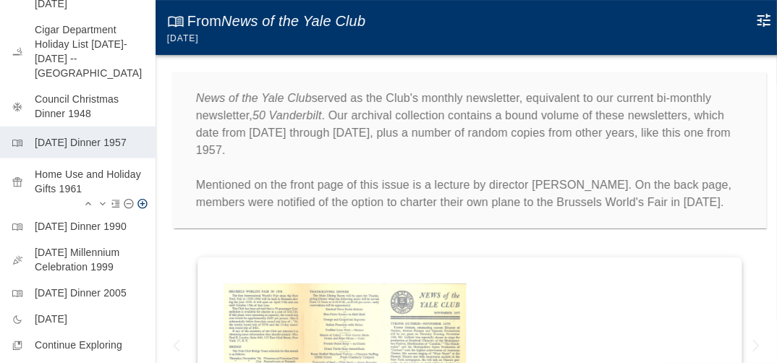
drag, startPoint x: 148, startPoint y: 251, endPoint x: 148, endPoint y: 195, distance: 56.5
click at [148, 195] on ul "menu_book Thanksgiving Dinner 1883 mode_cool Yale Club Council Christmas Dinner…" at bounding box center [78, 122] width 156 height 483
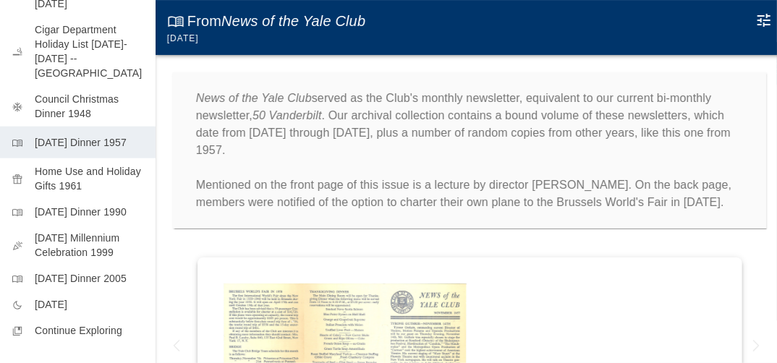
click at [733, 239] on div "News of the Yale Club served as the Club's monthly newsletter, equivalent to ou…" at bounding box center [470, 150] width 629 height 191
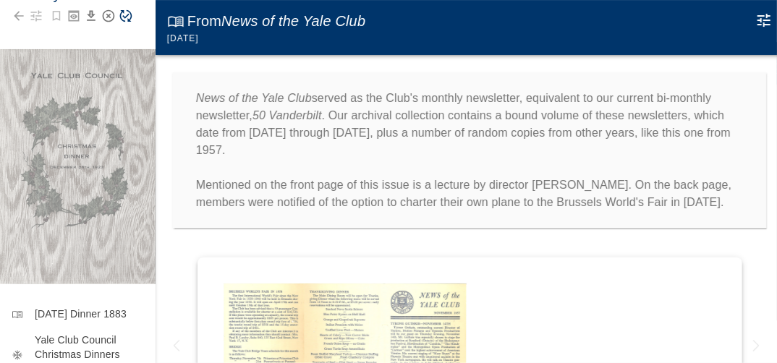
scroll to position [28, 0]
click at [124, 15] on icon "Save Story" at bounding box center [126, 16] width 14 height 14
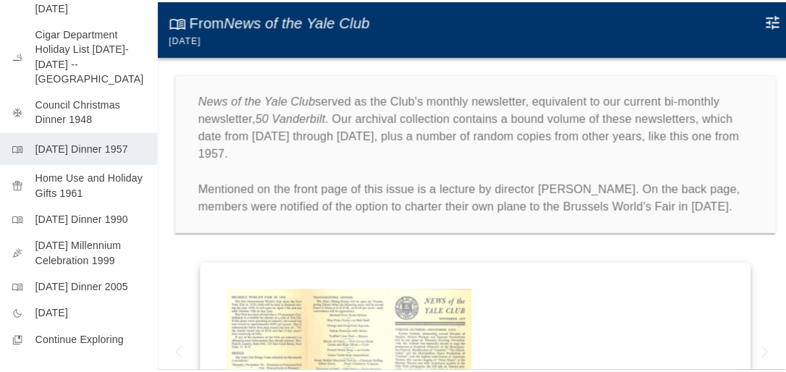
scroll to position [515, 0]
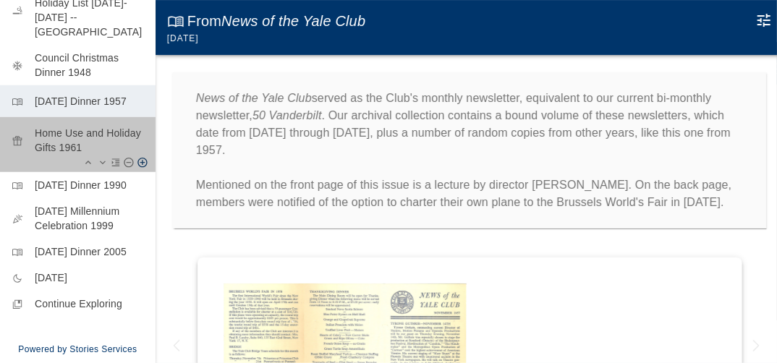
click at [86, 126] on p "Home Use and Holiday Gifts 1961" at bounding box center [89, 140] width 109 height 29
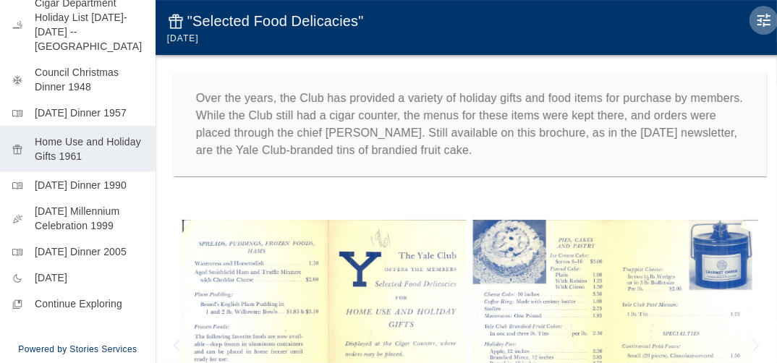
click at [766, 17] on icon "Edit Moment" at bounding box center [764, 20] width 17 height 17
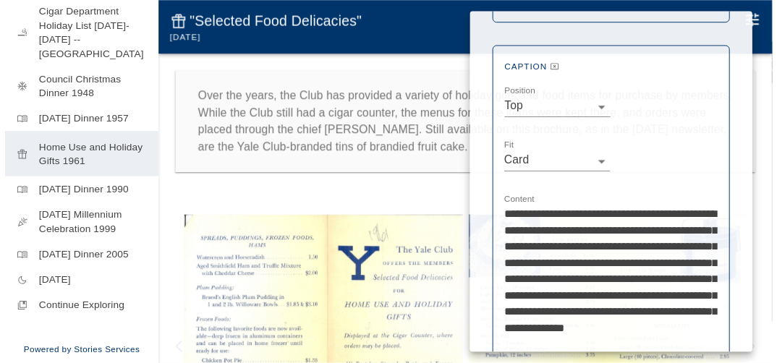
scroll to position [748, 0]
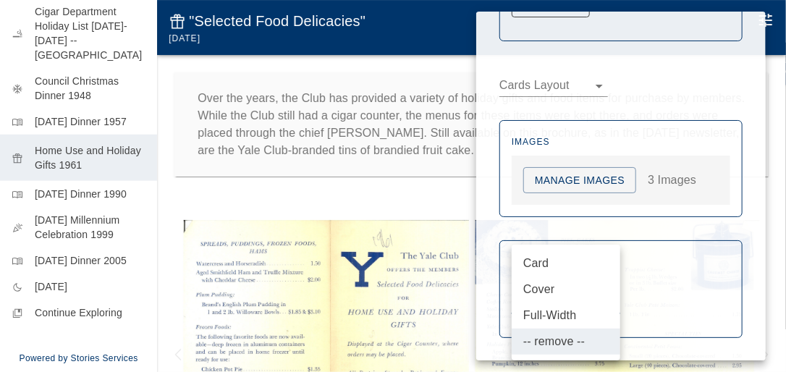
click at [596, 302] on body "Holiday Menus menu_book Thanksgiving Dinner 1883 mode_cool Yale Club Council Ch…" at bounding box center [393, 200] width 786 height 401
click at [541, 261] on li "Card" at bounding box center [566, 263] width 109 height 26
type input "****"
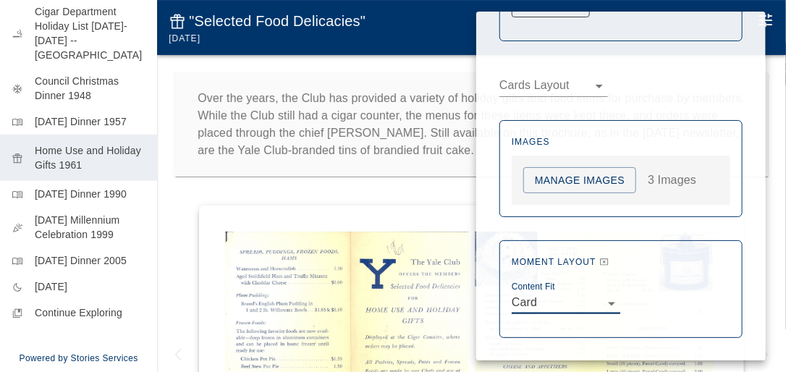
click at [189, 200] on div at bounding box center [393, 186] width 786 height 372
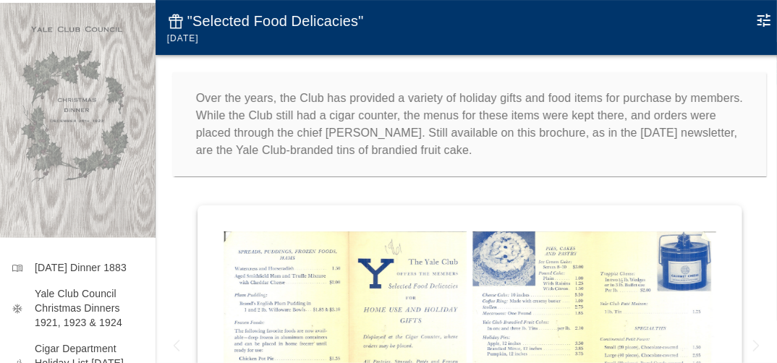
scroll to position [0, 0]
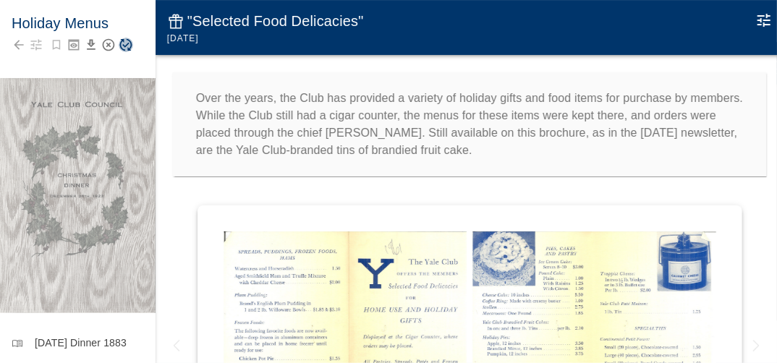
click at [124, 43] on icon "Save Story" at bounding box center [126, 45] width 14 height 14
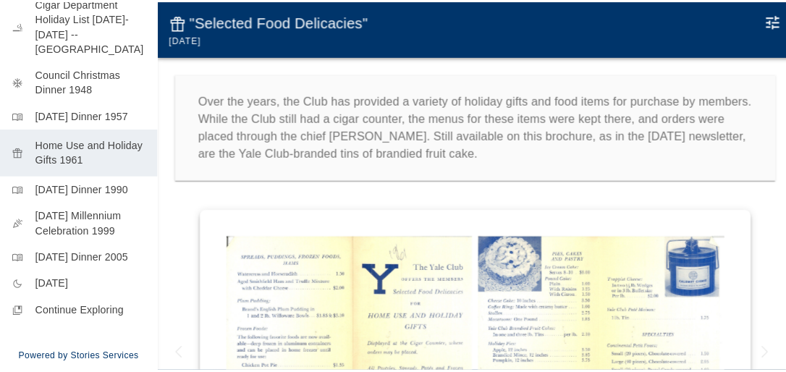
scroll to position [515, 0]
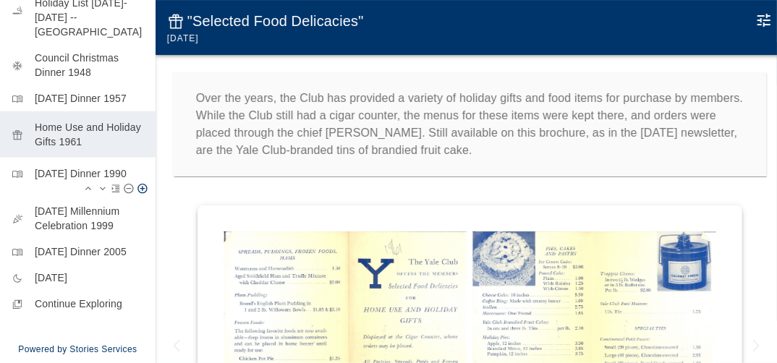
click at [79, 166] on p "Thanksgiving Dinner 1990" at bounding box center [89, 173] width 109 height 14
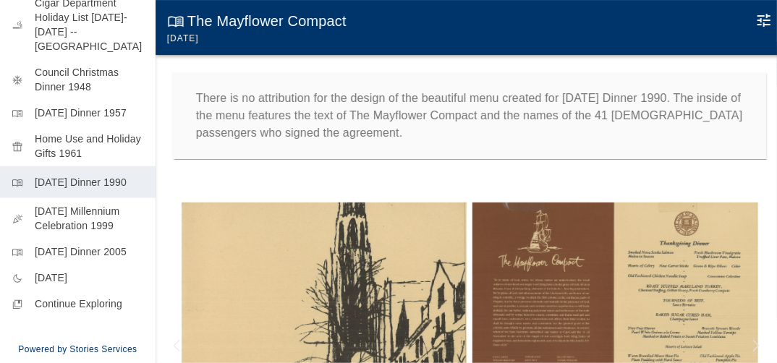
click at [767, 20] on icon "Edit Moment" at bounding box center [764, 20] width 13 height 13
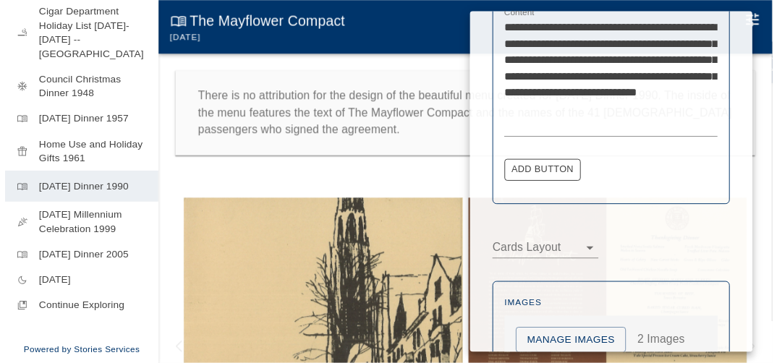
scroll to position [715, 0]
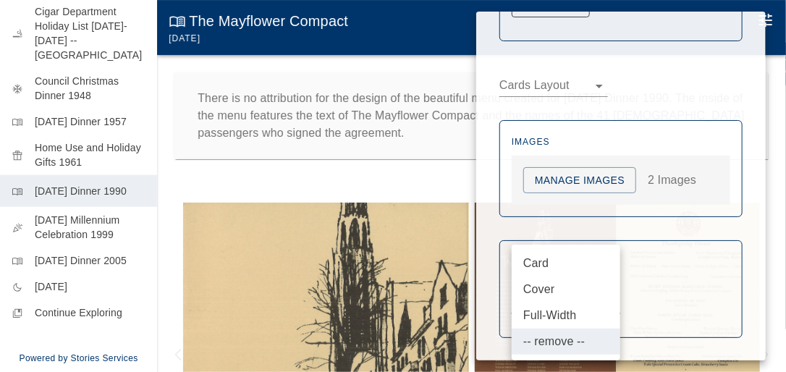
click at [608, 303] on body "Holiday Menus menu_book Thanksgiving Dinner 1883 mode_cool Yale Club Council Ch…" at bounding box center [393, 200] width 786 height 401
click at [538, 258] on li "Card" at bounding box center [566, 263] width 109 height 26
type input "****"
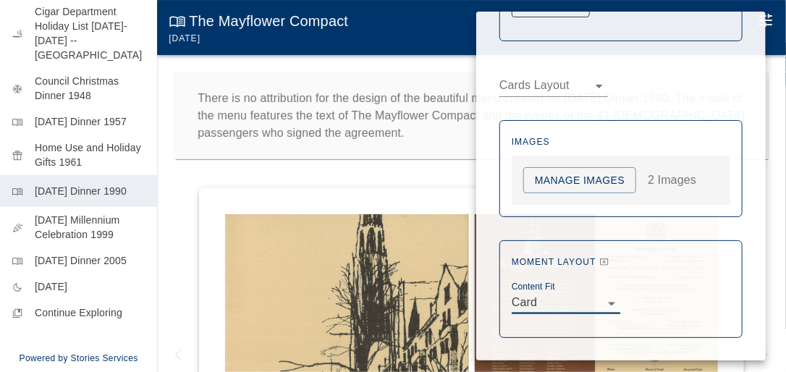
click at [177, 184] on div at bounding box center [393, 186] width 786 height 372
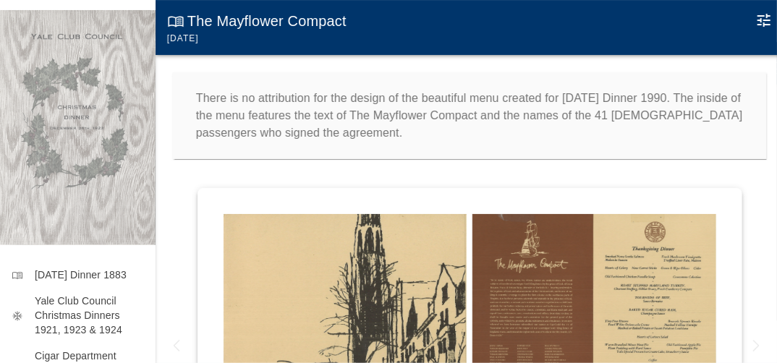
scroll to position [9, 0]
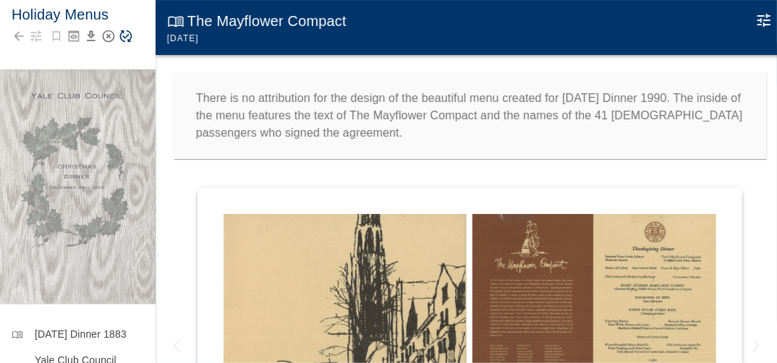
click at [124, 32] on icon "Save Story" at bounding box center [126, 36] width 14 height 14
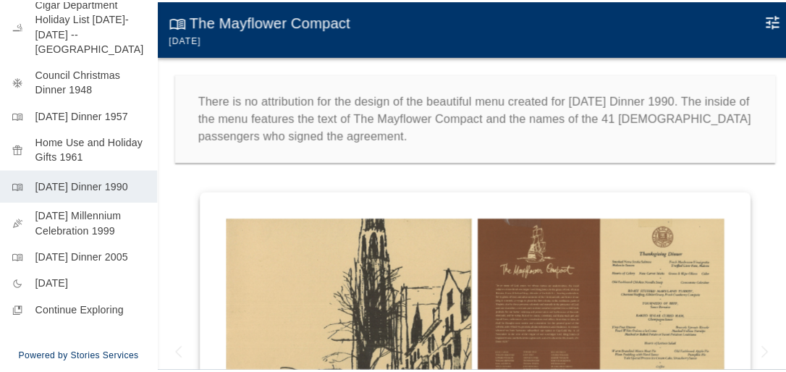
scroll to position [513, 0]
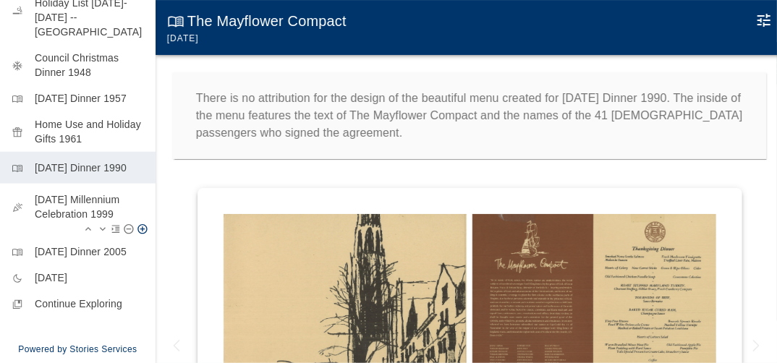
click at [72, 200] on p "New Year's Eve Millennium Celebration 1999" at bounding box center [89, 207] width 109 height 29
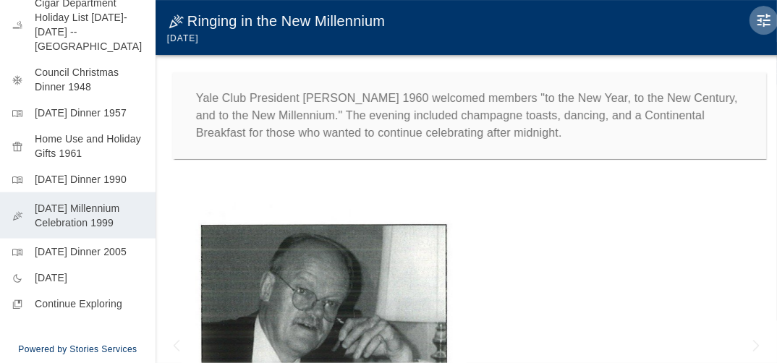
click at [768, 15] on icon "Edit Moment" at bounding box center [764, 20] width 13 height 13
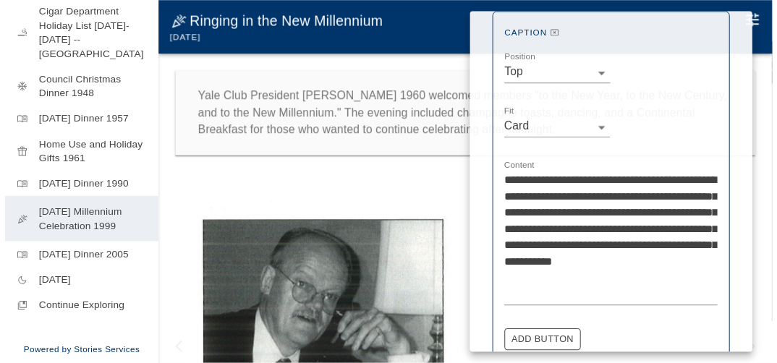
scroll to position [732, 0]
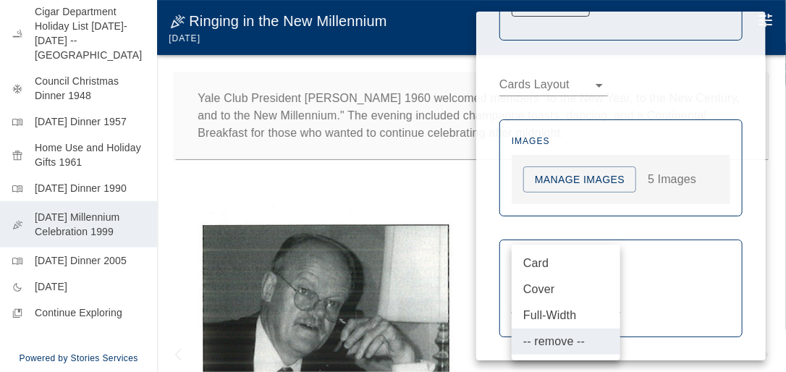
click at [583, 292] on body "Holiday Menus menu_book Thanksgiving Dinner 1883 mode_cool Yale Club Council Ch…" at bounding box center [393, 200] width 786 height 401
click at [543, 258] on li "Card" at bounding box center [566, 263] width 109 height 26
type input "****"
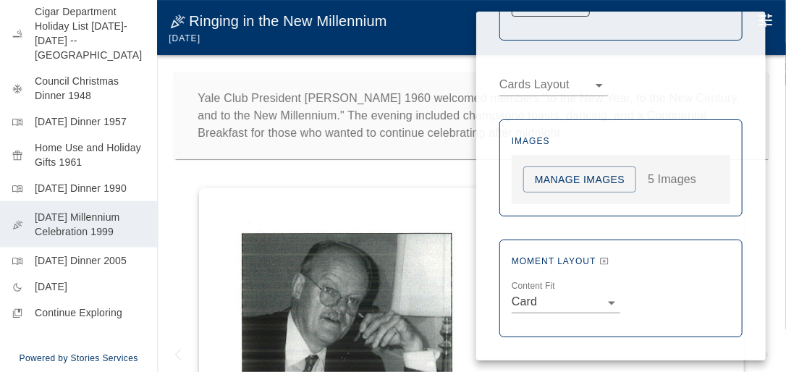
click at [166, 190] on div at bounding box center [393, 186] width 786 height 372
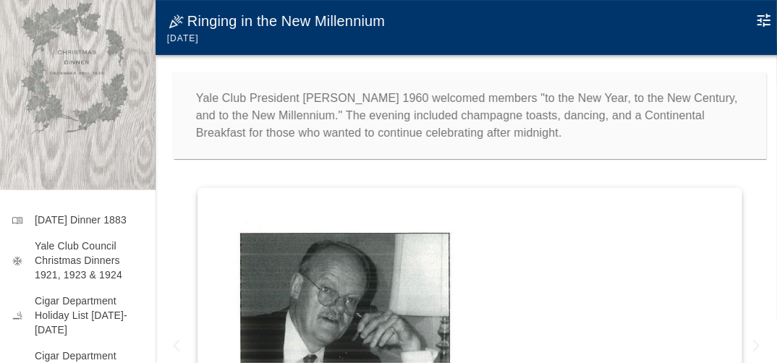
scroll to position [0, 0]
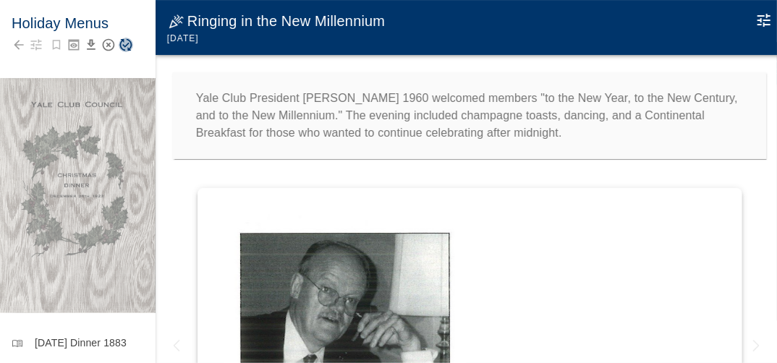
click at [124, 42] on icon "Save Story" at bounding box center [126, 45] width 14 height 14
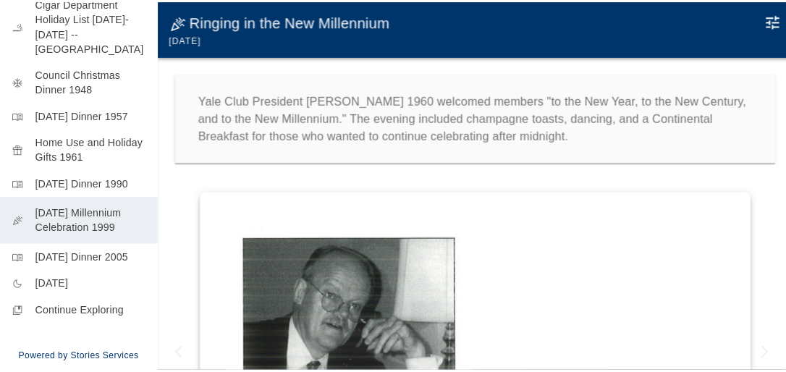
scroll to position [515, 0]
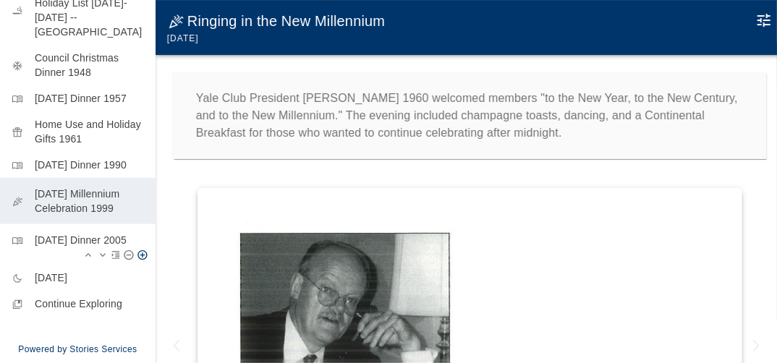
click at [90, 248] on p "Thanksgiving Dinner 2005" at bounding box center [89, 240] width 109 height 14
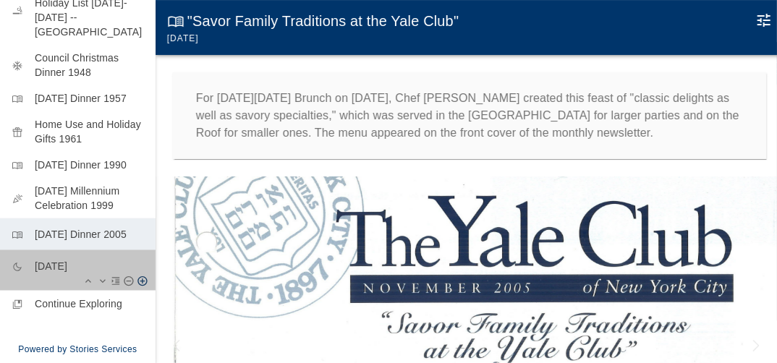
click at [92, 274] on p "Lunar New Year 2025" at bounding box center [89, 266] width 109 height 14
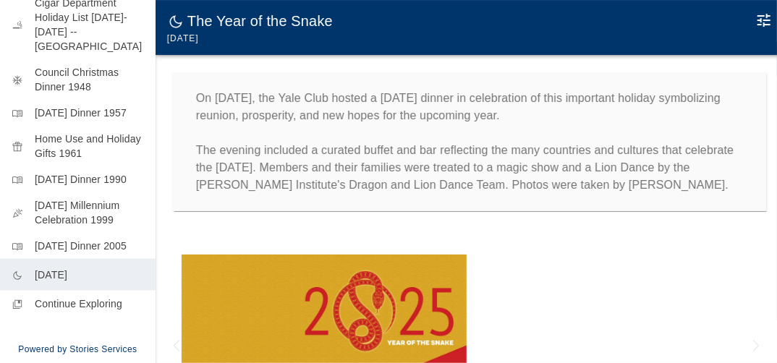
click at [768, 21] on icon "Edit Moment" at bounding box center [764, 20] width 17 height 17
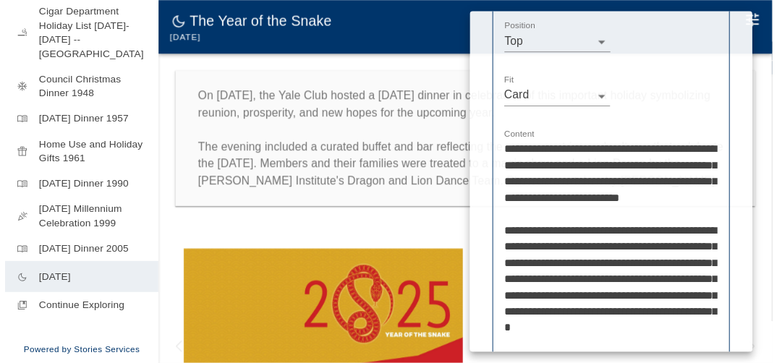
scroll to position [832, 0]
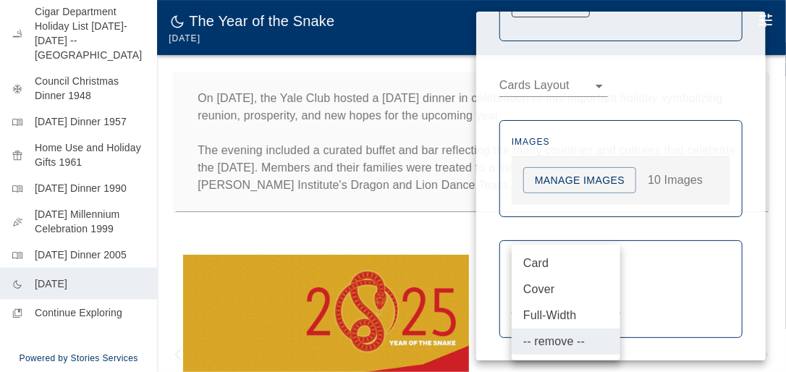
click at [596, 299] on body "Holiday Menus menu_book Thanksgiving Dinner 1883 mode_cool Yale Club Council Ch…" at bounding box center [393, 200] width 786 height 401
click at [547, 263] on li "Card" at bounding box center [566, 263] width 109 height 26
type input "****"
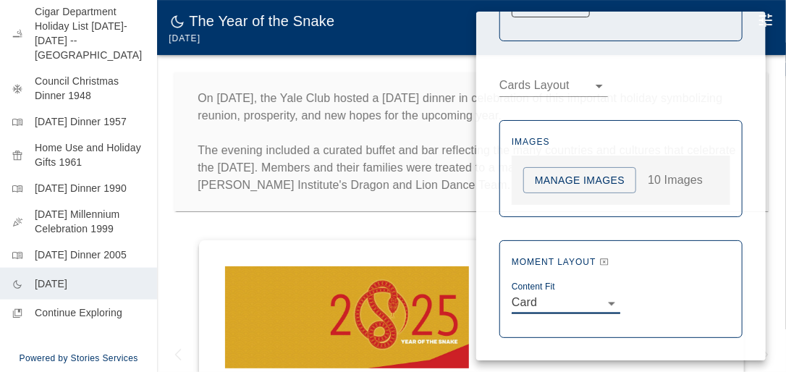
click at [178, 263] on div at bounding box center [393, 186] width 786 height 372
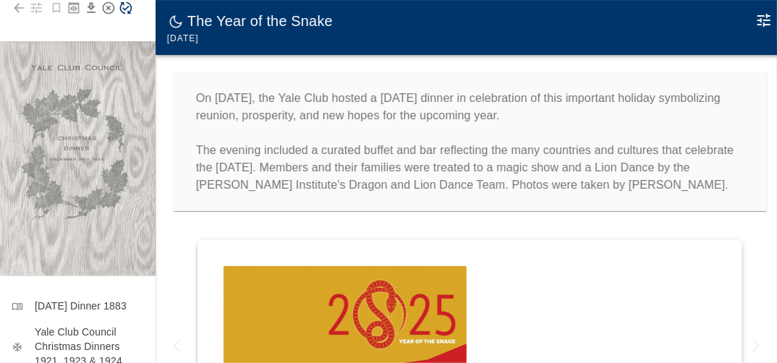
scroll to position [31, 0]
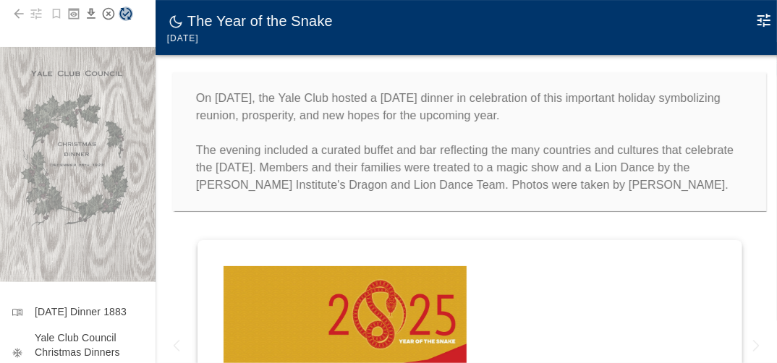
click at [127, 14] on icon "Save Story" at bounding box center [126, 14] width 12 height 12
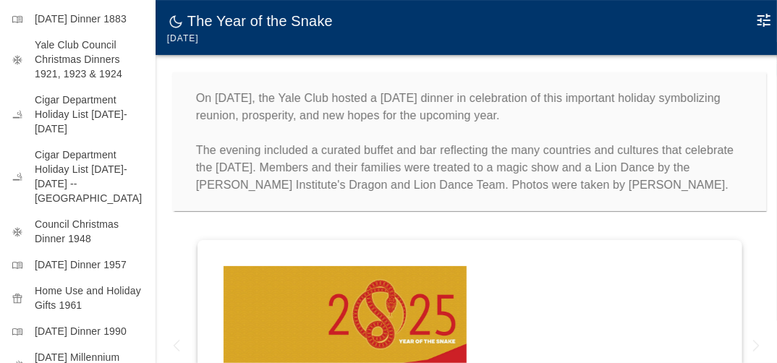
scroll to position [515, 0]
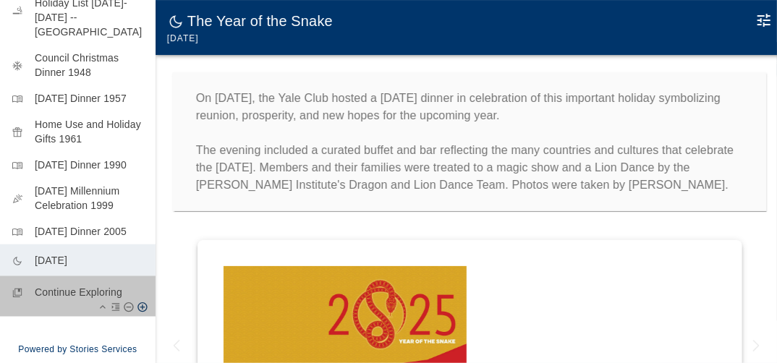
click at [91, 300] on p "Continue Exploring" at bounding box center [89, 292] width 109 height 14
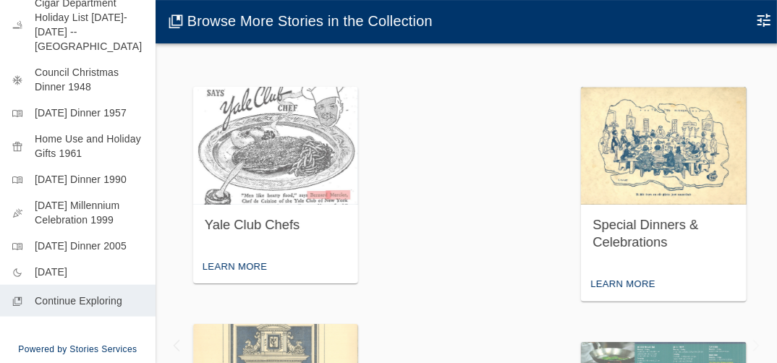
click at [581, 156] on img "button" at bounding box center [663, 146] width 165 height 118
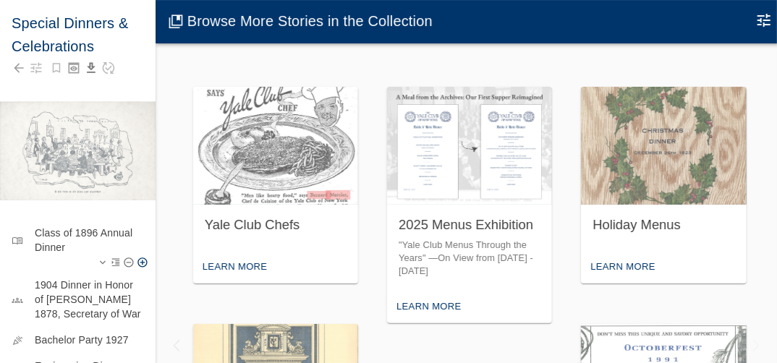
click at [67, 226] on p "Class of 1896 Annual Dinner" at bounding box center [89, 240] width 109 height 29
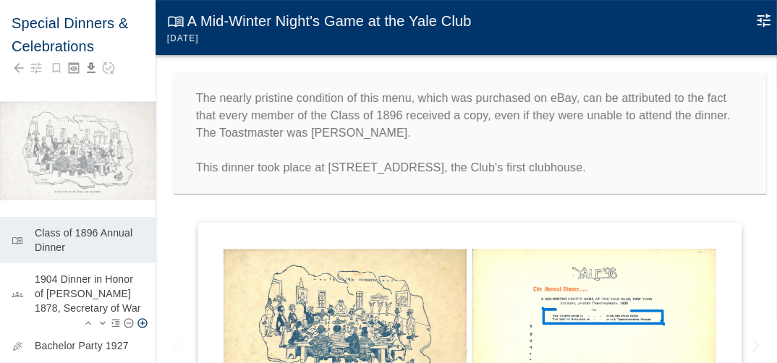
click at [72, 282] on p "1904 Dinner in Honor of [PERSON_NAME] 1878, Secretary of War" at bounding box center [89, 293] width 109 height 43
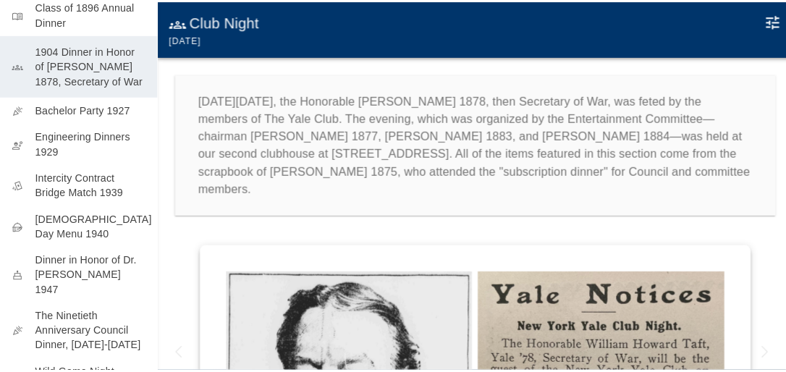
scroll to position [226, 0]
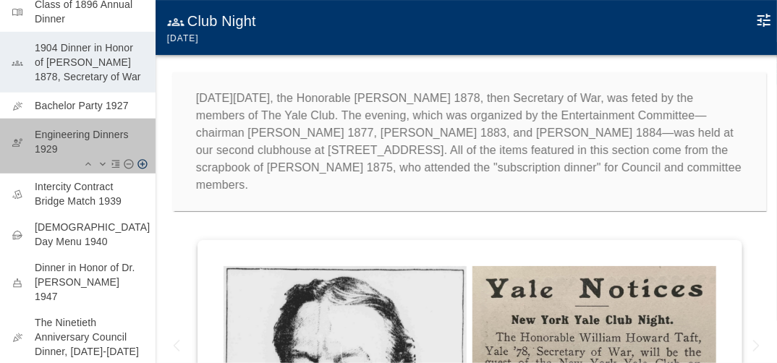
click at [90, 148] on p "Engineering Dinners 1929" at bounding box center [89, 141] width 109 height 29
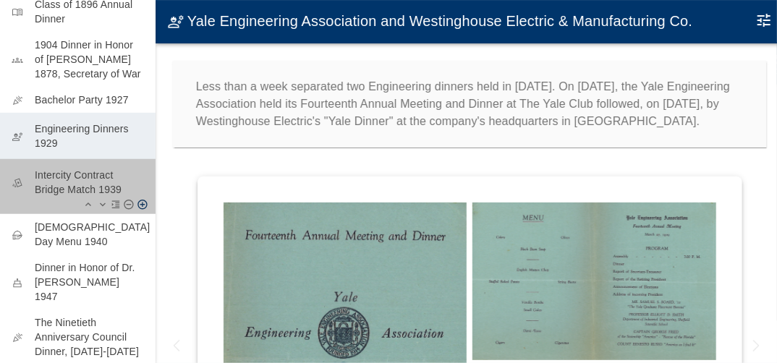
click at [81, 185] on p "Intercity Contract Bridge Match 1939" at bounding box center [89, 182] width 109 height 29
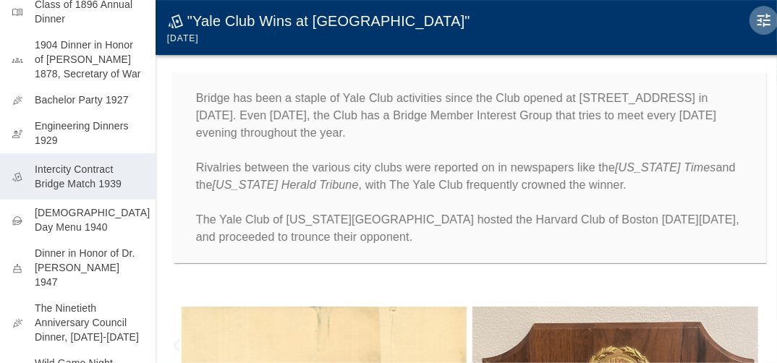
click at [766, 21] on icon "Edit Moment" at bounding box center [764, 20] width 17 height 17
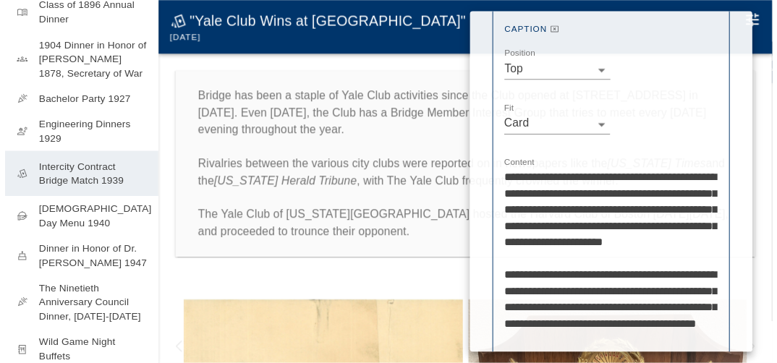
scroll to position [882, 0]
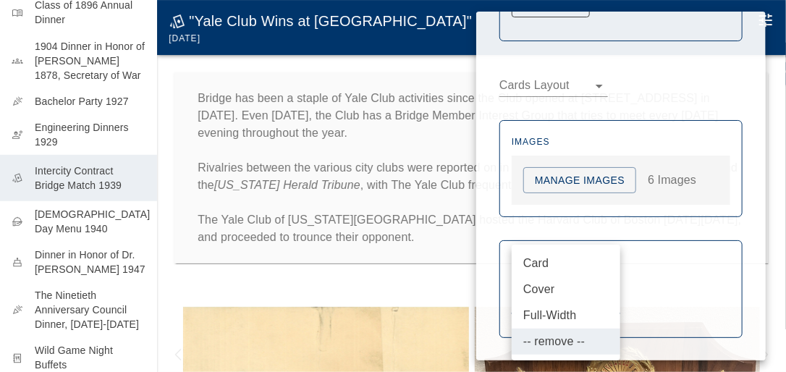
click at [596, 301] on body "Special Dinners & Celebrations menu_book Class of 1896 Annual Dinner groups 190…" at bounding box center [393, 200] width 786 height 401
click at [539, 259] on li "Card" at bounding box center [566, 263] width 109 height 26
type input "****"
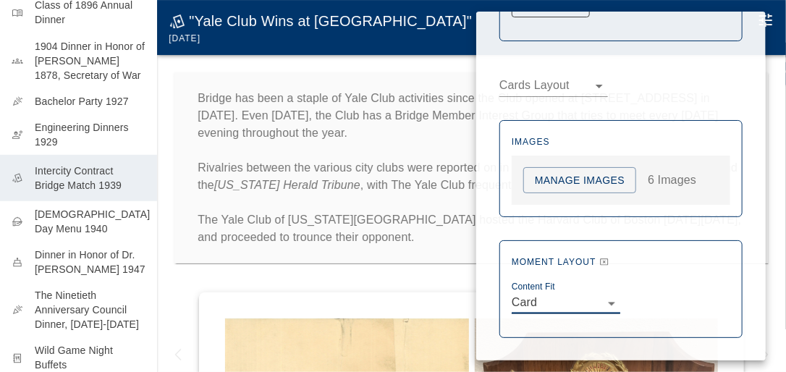
click at [218, 274] on div at bounding box center [393, 186] width 786 height 372
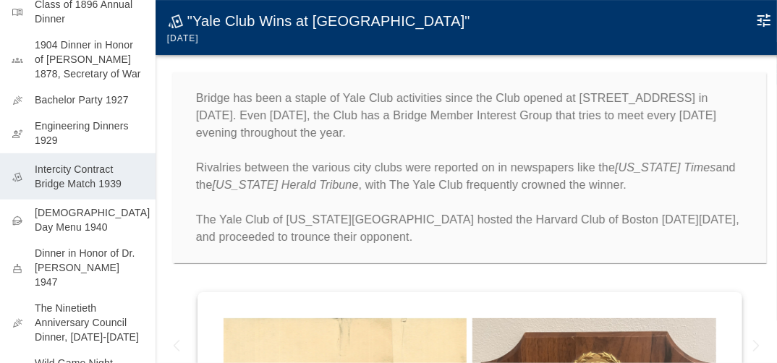
scroll to position [0, 0]
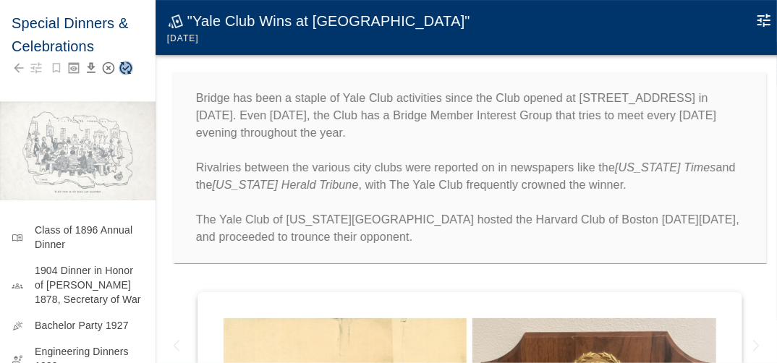
click at [124, 67] on icon "Save Story" at bounding box center [126, 68] width 14 height 14
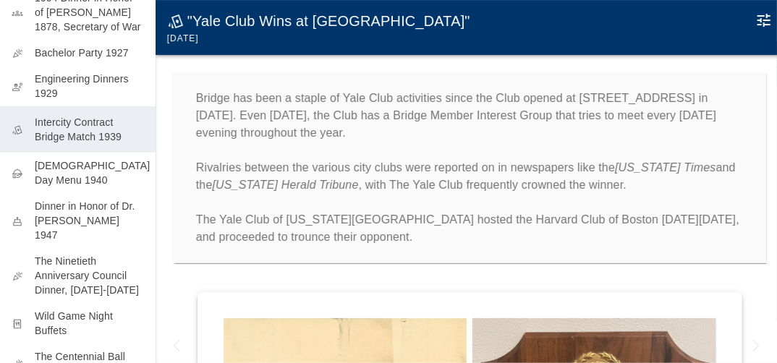
scroll to position [278, 0]
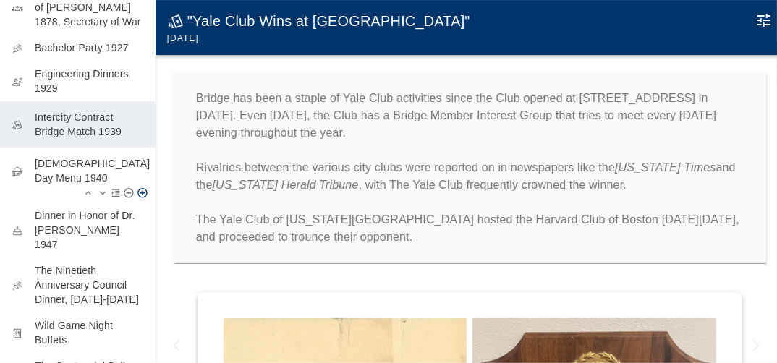
click at [90, 174] on p "[DEMOGRAPHIC_DATA] Day Menu 1940" at bounding box center [89, 170] width 109 height 29
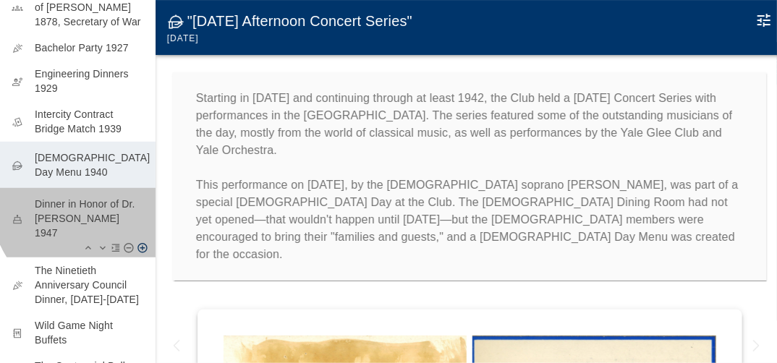
click at [90, 214] on p "Dinner in Honor of Dr. [PERSON_NAME] 1947" at bounding box center [89, 218] width 109 height 43
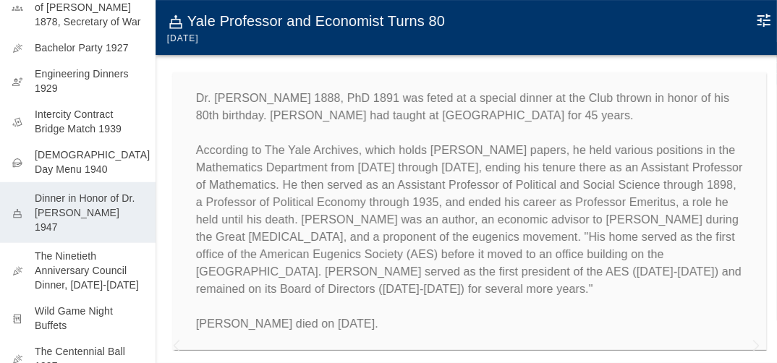
scroll to position [38, 0]
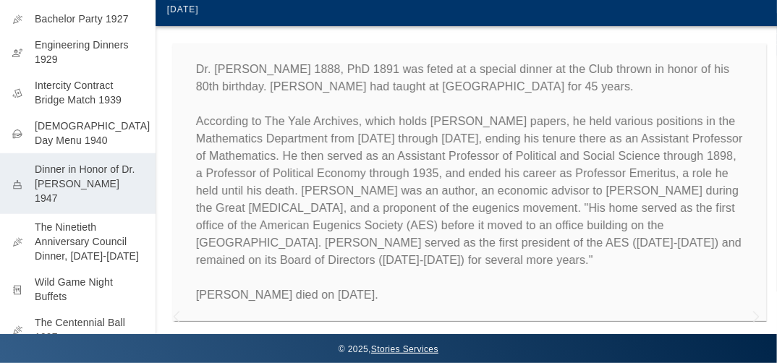
click at [652, 276] on p "Dr. [PERSON_NAME] 1888, PhD 1891 was feted at a special dinner at the Club thro…" at bounding box center [470, 182] width 548 height 243
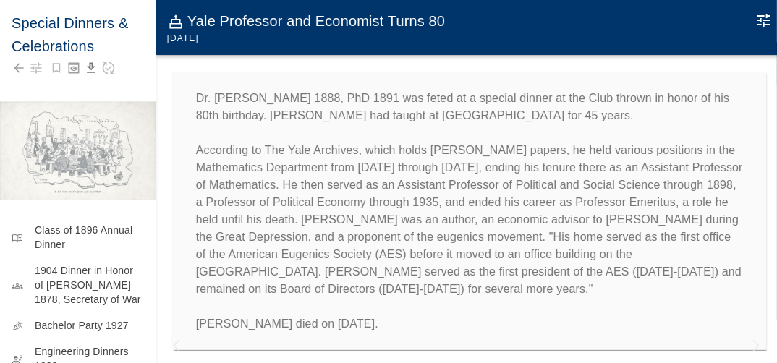
click at [731, 127] on p "Dr. [PERSON_NAME] 1888, PhD 1891 was feted at a special dinner at the Club thro…" at bounding box center [470, 211] width 548 height 243
click at [772, 116] on div "Dr. [PERSON_NAME] 1888, PhD 1891 was feted at a special dinner at the Club thro…" at bounding box center [470, 211] width 629 height 313
click at [764, 18] on icon "Edit Moment" at bounding box center [764, 20] width 17 height 17
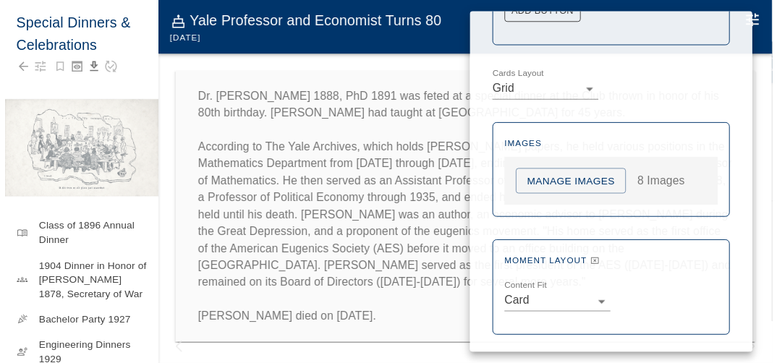
scroll to position [1081, 0]
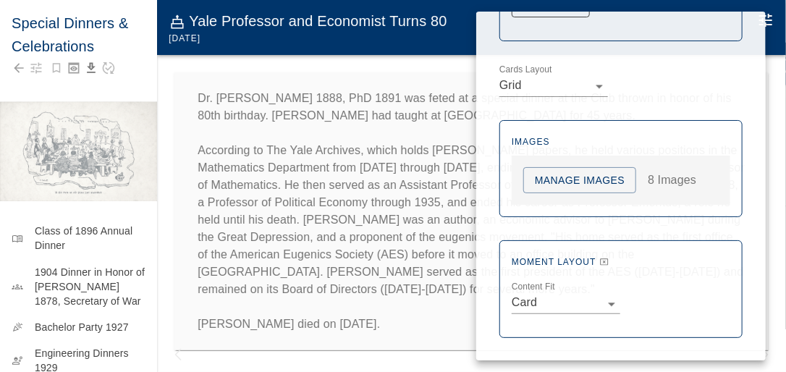
click at [168, 114] on div at bounding box center [393, 186] width 786 height 372
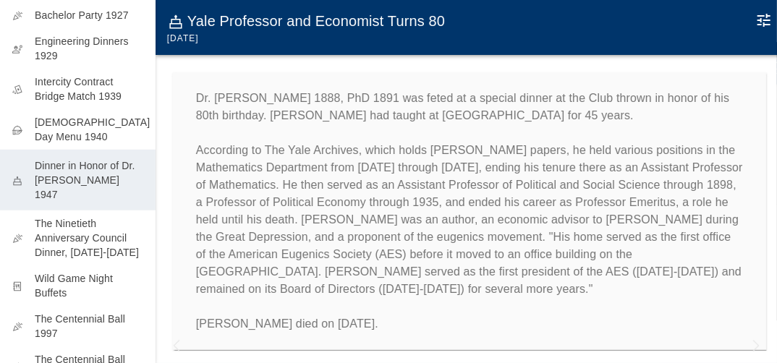
scroll to position [313, 0]
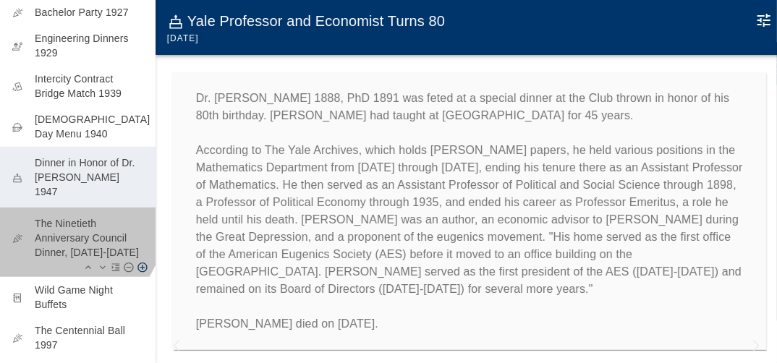
click at [68, 222] on p "The Ninetieth Anniversary Council Dinner, [DATE]-[DATE]" at bounding box center [89, 237] width 109 height 43
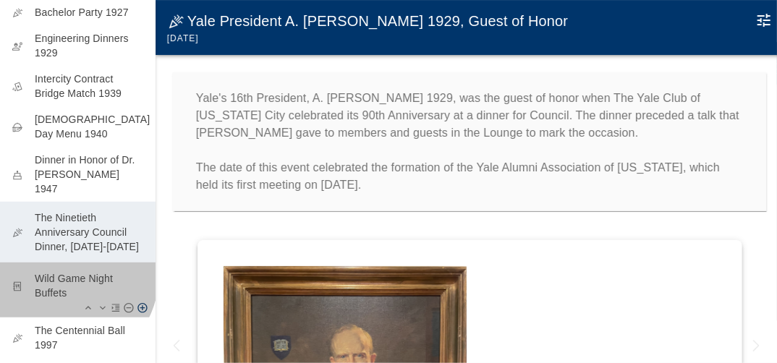
click at [70, 274] on p "Wild Game Night Buffets" at bounding box center [89, 285] width 109 height 29
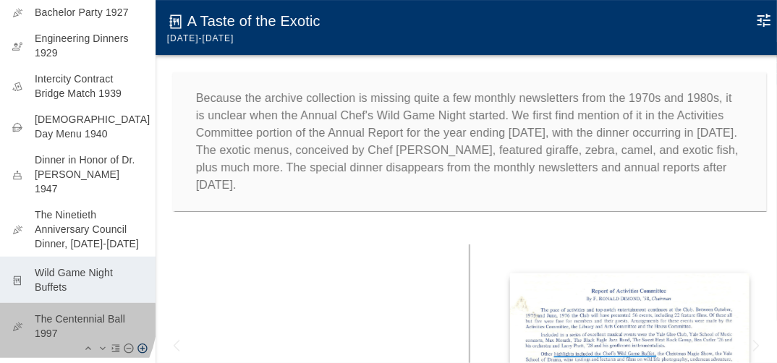
click at [61, 316] on p "The Centennial Ball 1997" at bounding box center [89, 326] width 109 height 29
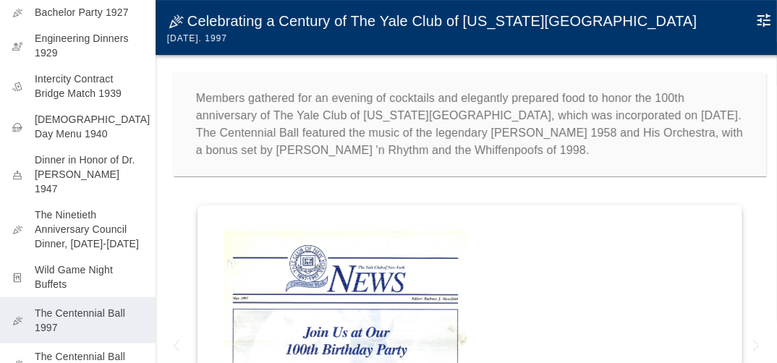
scroll to position [434, 0]
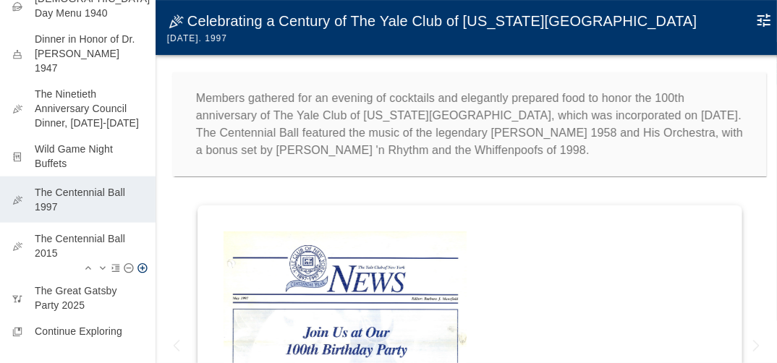
click at [93, 232] on p "The Centennial Ball 2015" at bounding box center [89, 246] width 109 height 29
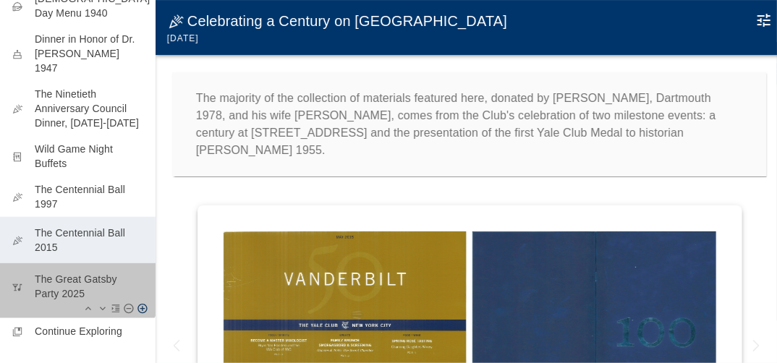
click at [77, 276] on p "The Great Gatsby Party 2025" at bounding box center [89, 286] width 109 height 29
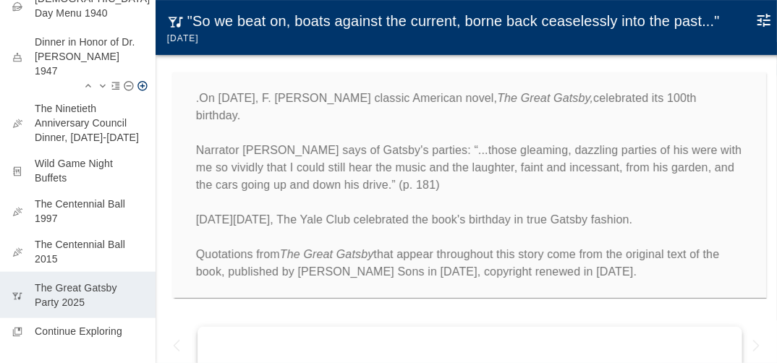
click at [92, 52] on p "Dinner in Honor of Dr. [PERSON_NAME] 1947" at bounding box center [89, 56] width 109 height 43
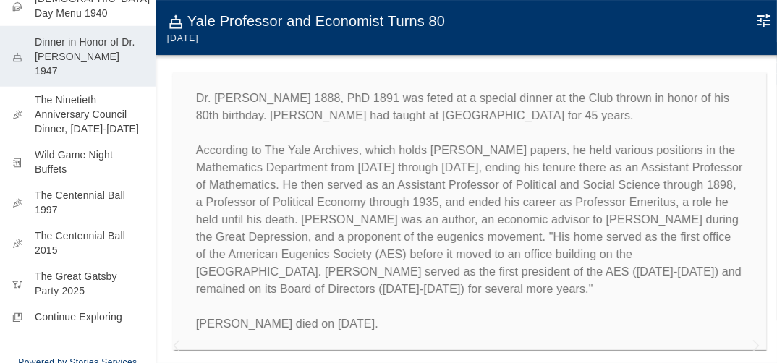
scroll to position [38, 0]
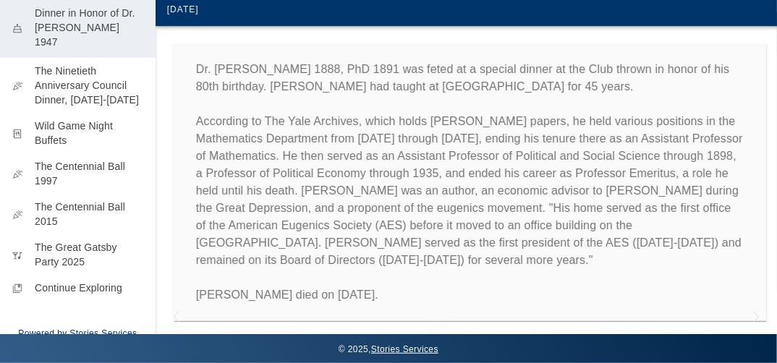
click at [770, 313] on div "Dr. [PERSON_NAME] 1888, PhD 1891 was feted at a special dinner at the Club thro…" at bounding box center [470, 182] width 629 height 313
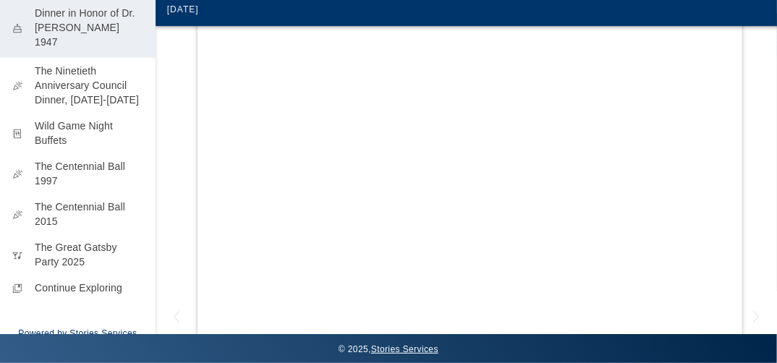
scroll to position [0, 0]
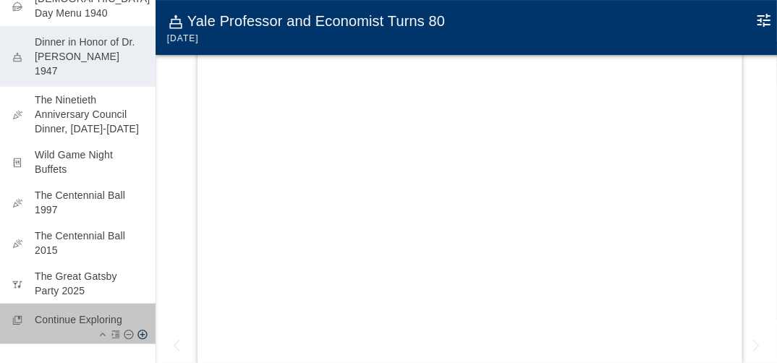
click at [93, 313] on p "Continue Exploring" at bounding box center [89, 320] width 109 height 14
